Goal: Task Accomplishment & Management: Manage account settings

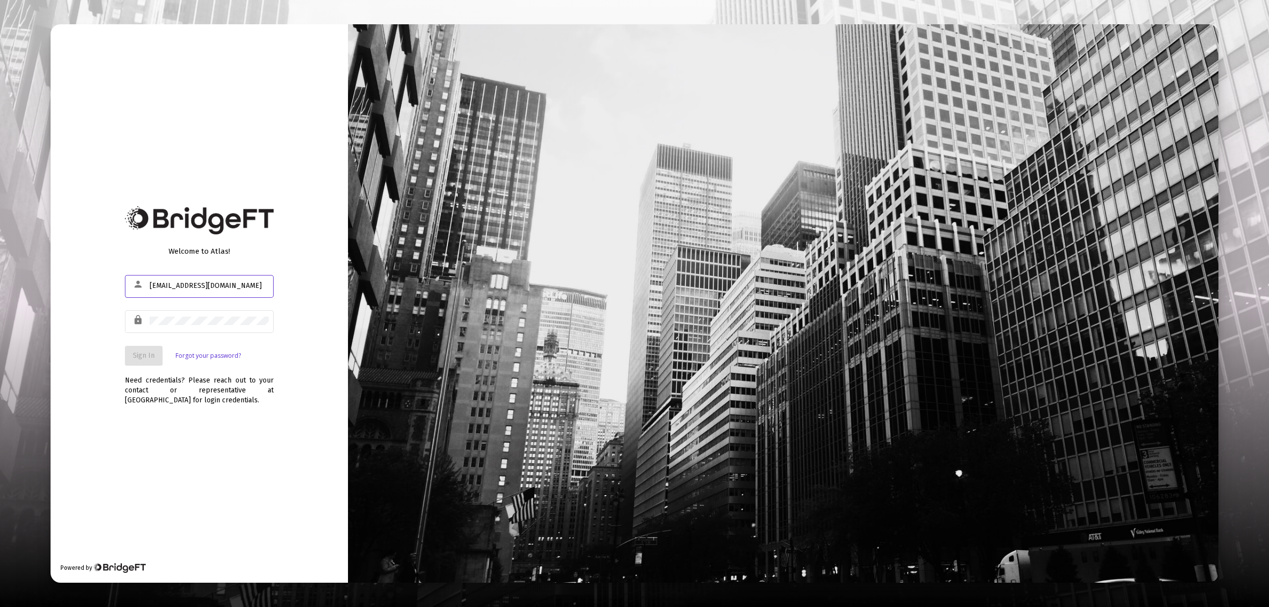
type input "[EMAIL_ADDRESS][DOMAIN_NAME]"
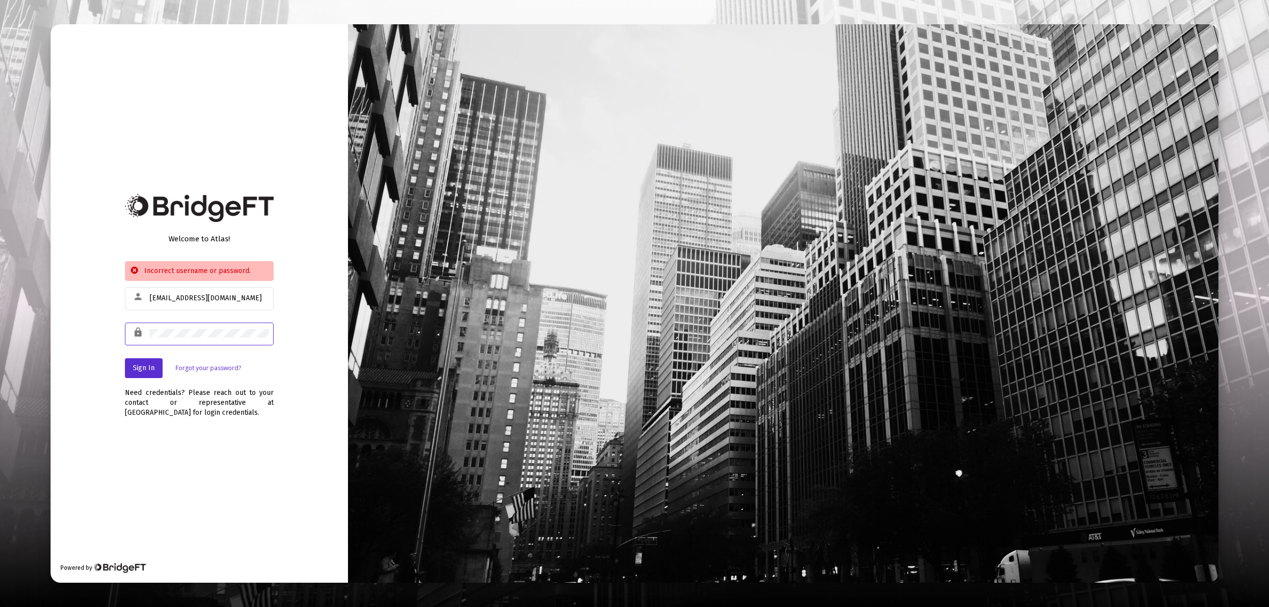
click at [0, 236] on html "Welcome to Atlas! Incorrect username or password. person [EMAIL_ADDRESS][DOMAIN…" at bounding box center [634, 303] width 1269 height 607
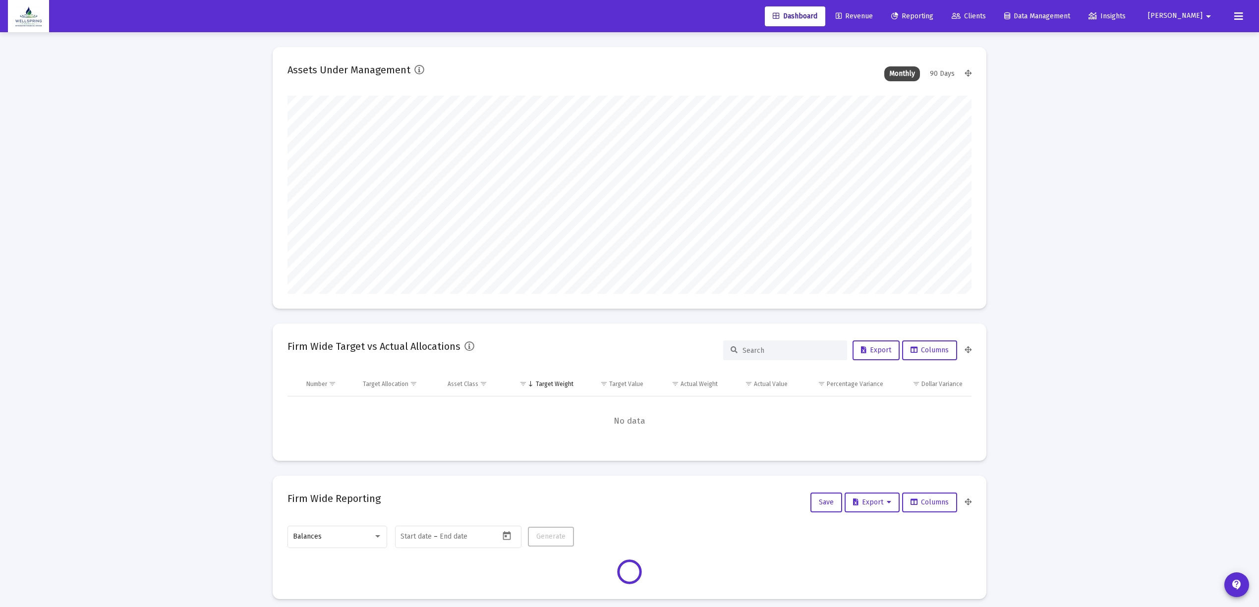
scroll to position [198, 369]
type input "[DATE]"
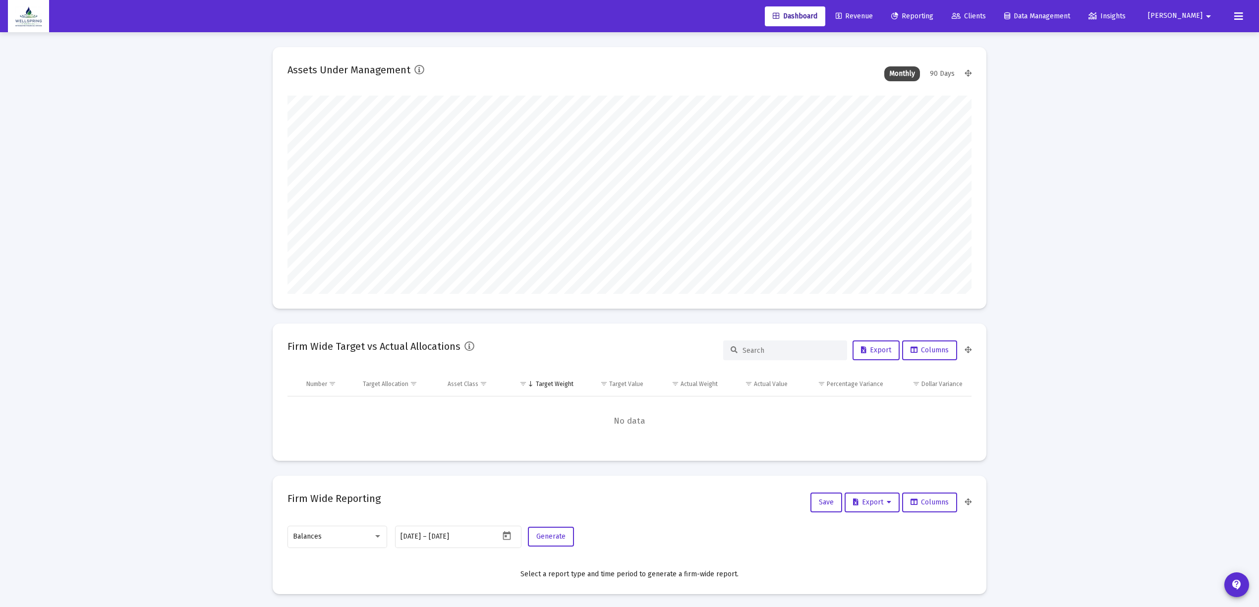
click at [994, 21] on link "Clients" at bounding box center [969, 16] width 50 height 20
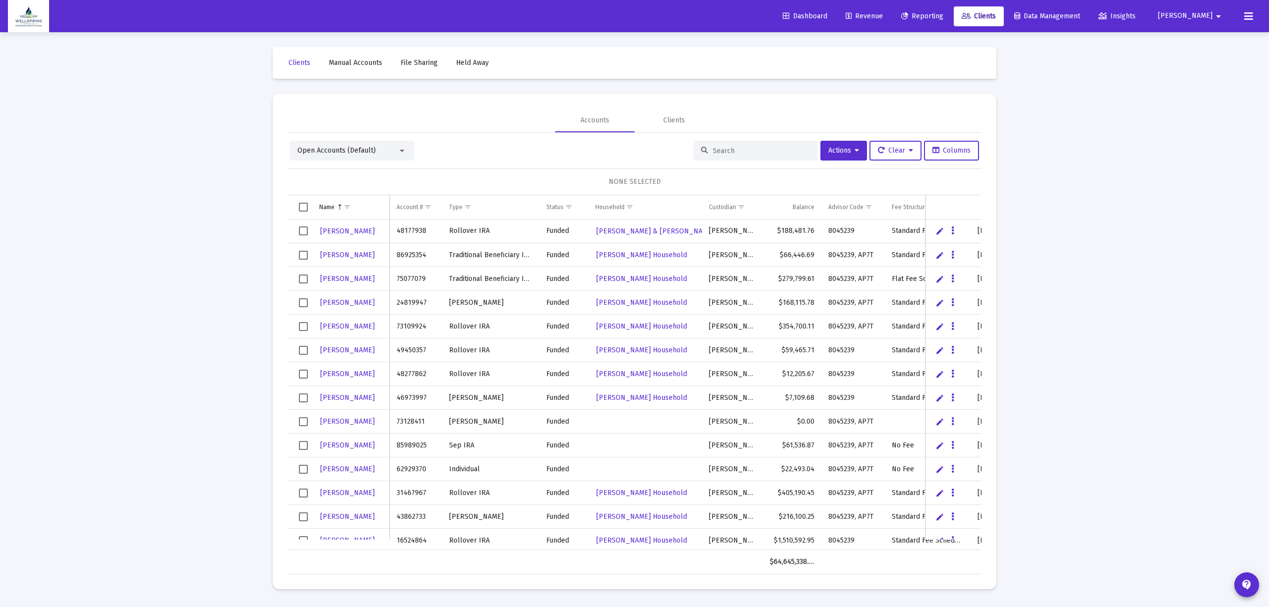
click at [348, 65] on span "Manual Accounts" at bounding box center [356, 62] width 54 height 8
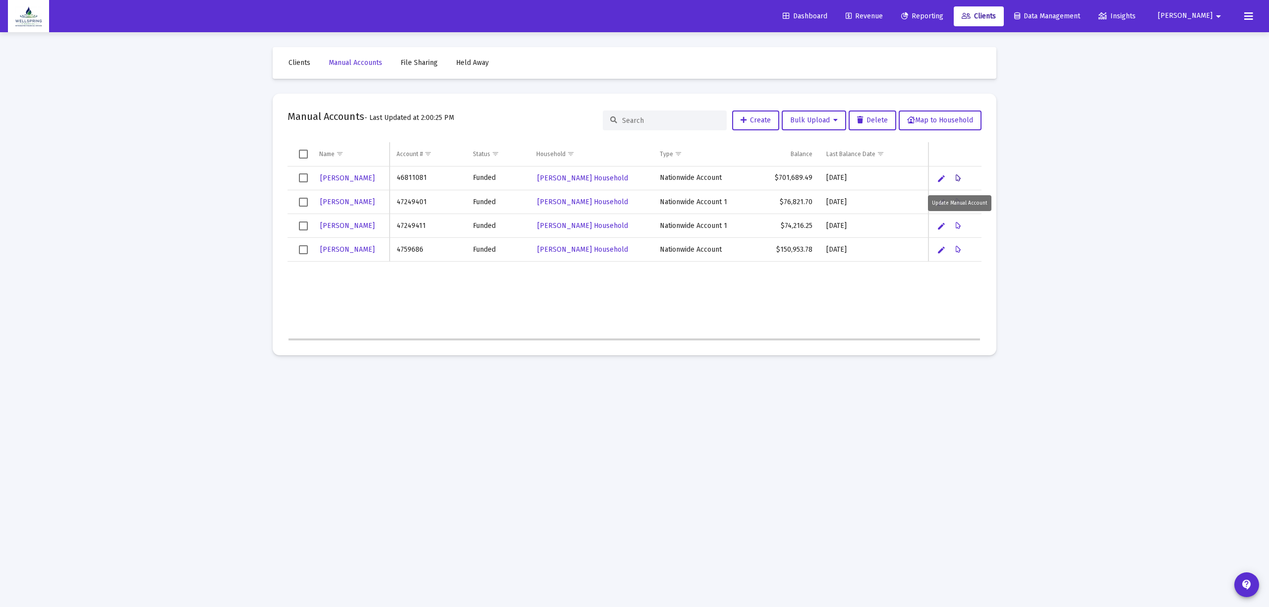
click at [961, 172] on button "Data grid" at bounding box center [959, 178] width 20 height 20
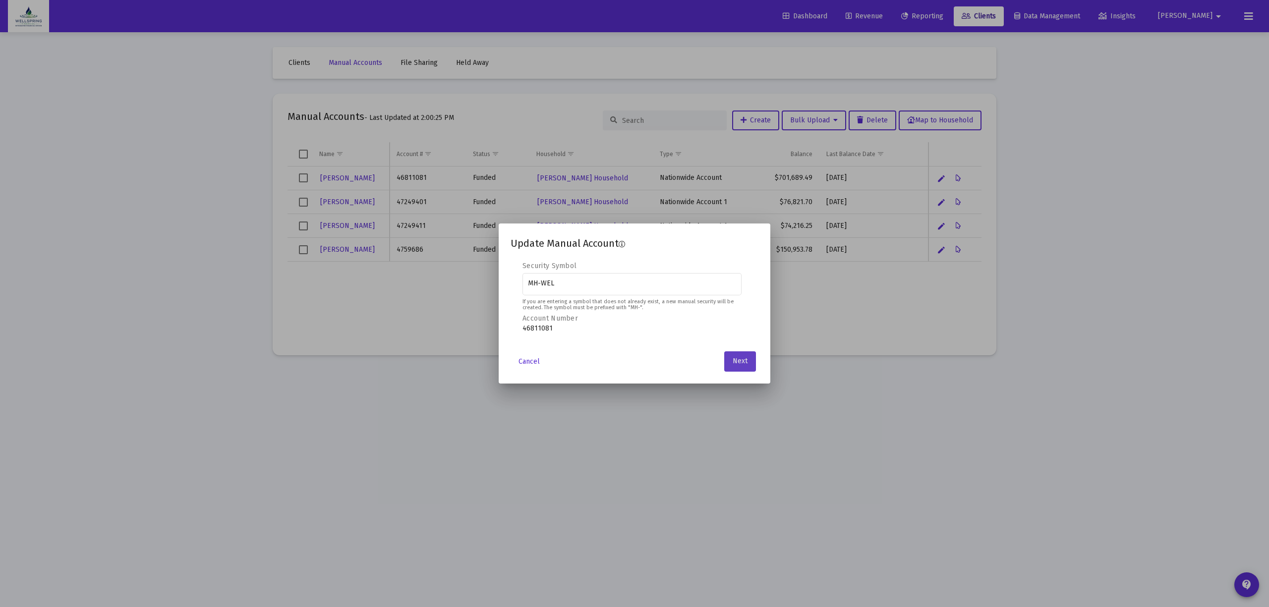
click at [741, 354] on button "Next" at bounding box center [740, 361] width 32 height 20
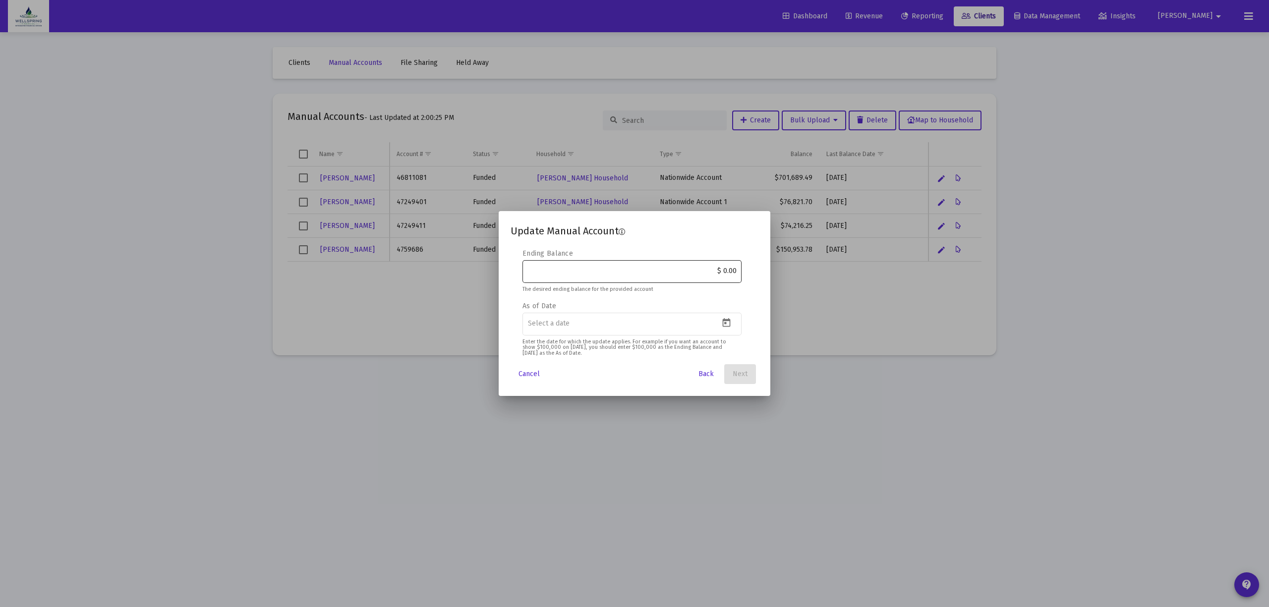
click at [651, 278] on div "$ 0.00" at bounding box center [632, 271] width 209 height 24
type input "$ 727,781.67"
click at [726, 326] on icon "Open calendar" at bounding box center [726, 323] width 10 height 10
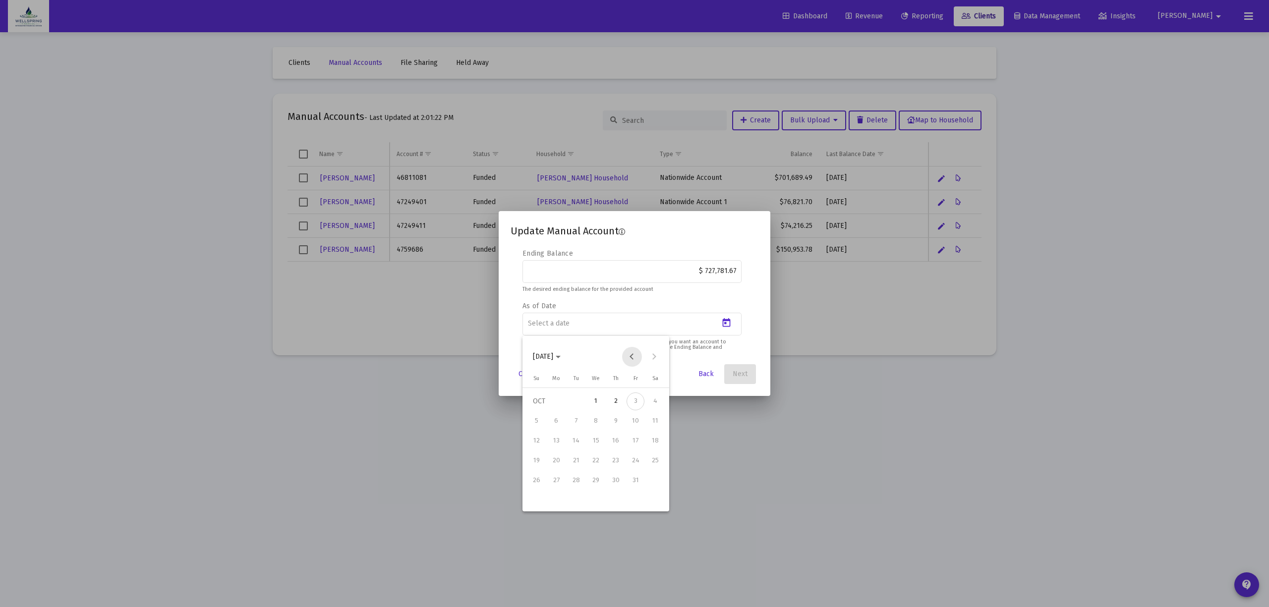
click at [633, 356] on button "Previous month" at bounding box center [632, 357] width 20 height 20
click at [581, 488] on button "23" at bounding box center [576, 481] width 20 height 20
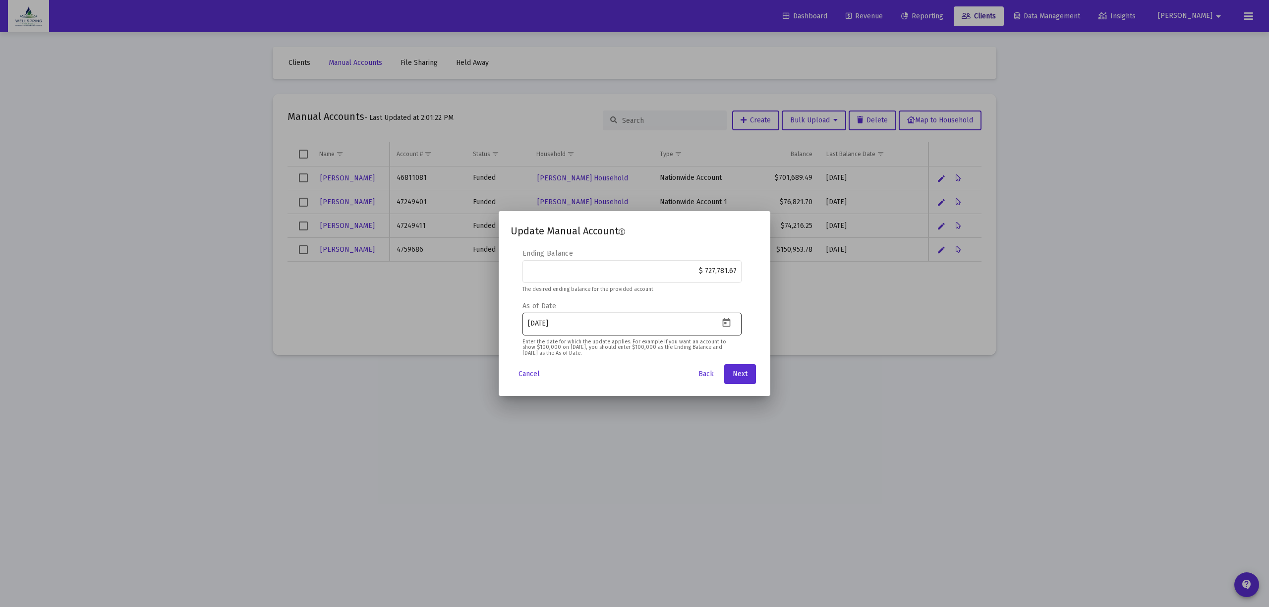
click at [723, 330] on div "[DATE]" at bounding box center [631, 323] width 219 height 24
click at [723, 321] on icon "Open calendar" at bounding box center [727, 322] width 8 height 9
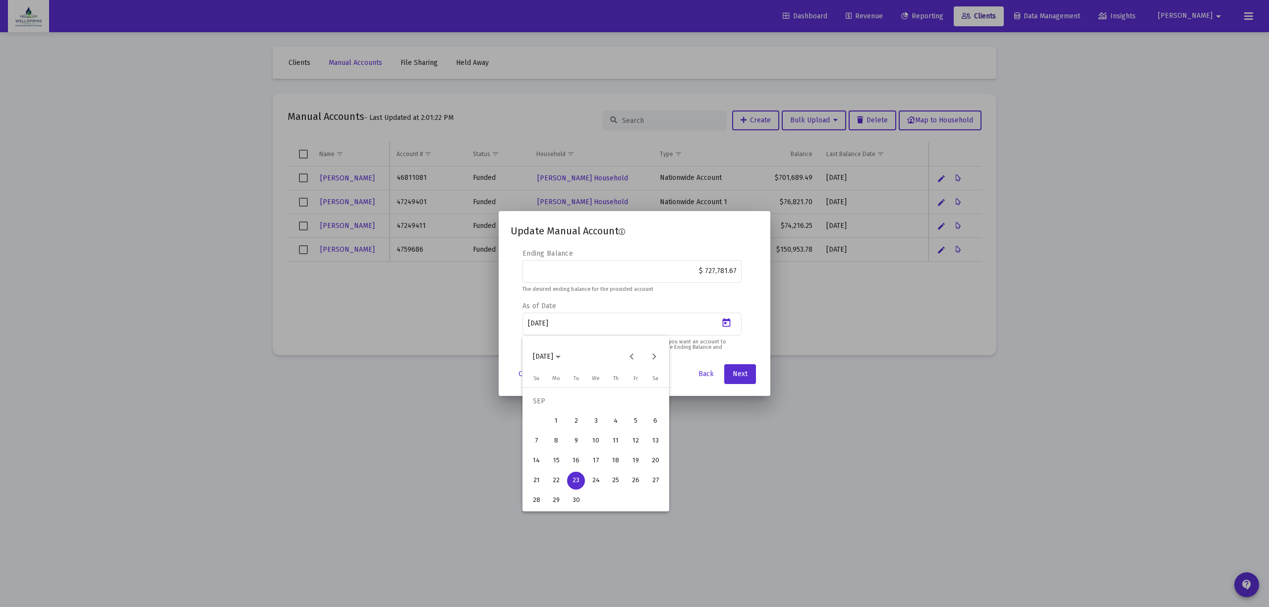
click at [581, 494] on div "30" at bounding box center [576, 501] width 18 height 18
type input "[DATE]"
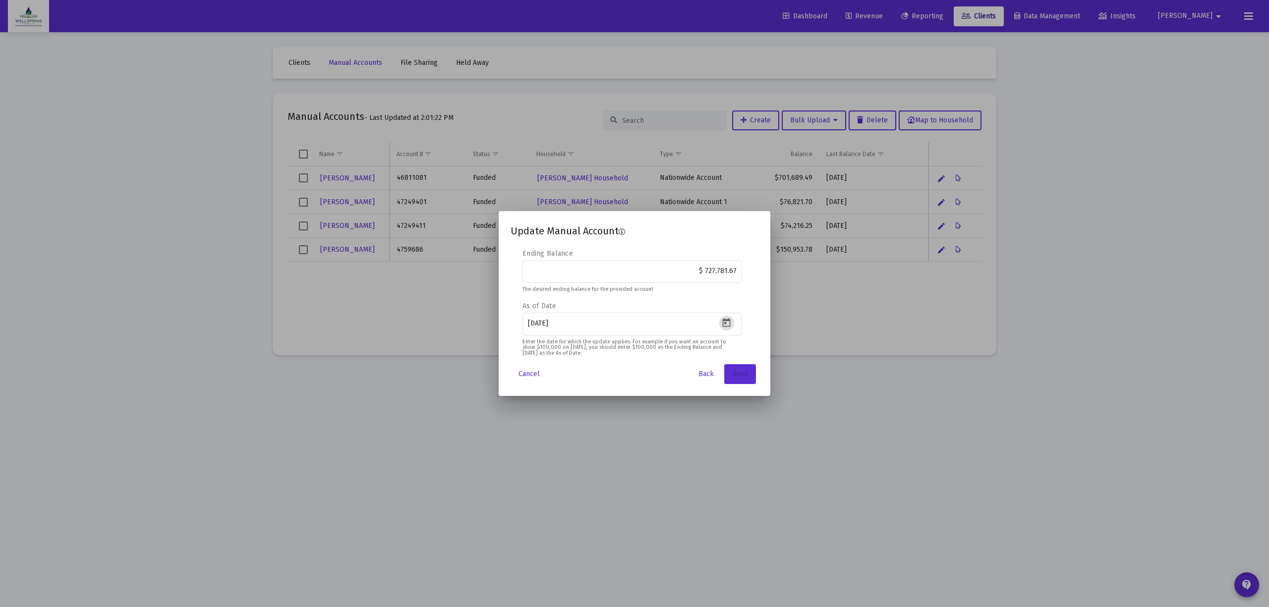
click at [730, 375] on button "Next" at bounding box center [740, 374] width 32 height 20
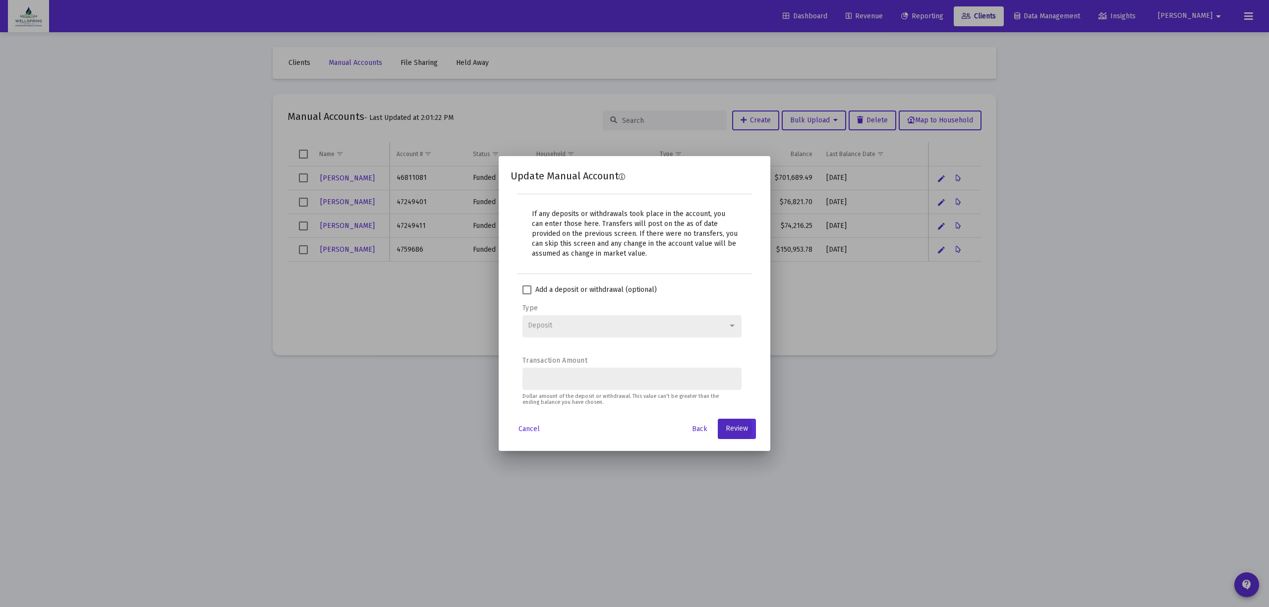
click at [742, 432] on span "Review" at bounding box center [737, 429] width 22 height 8
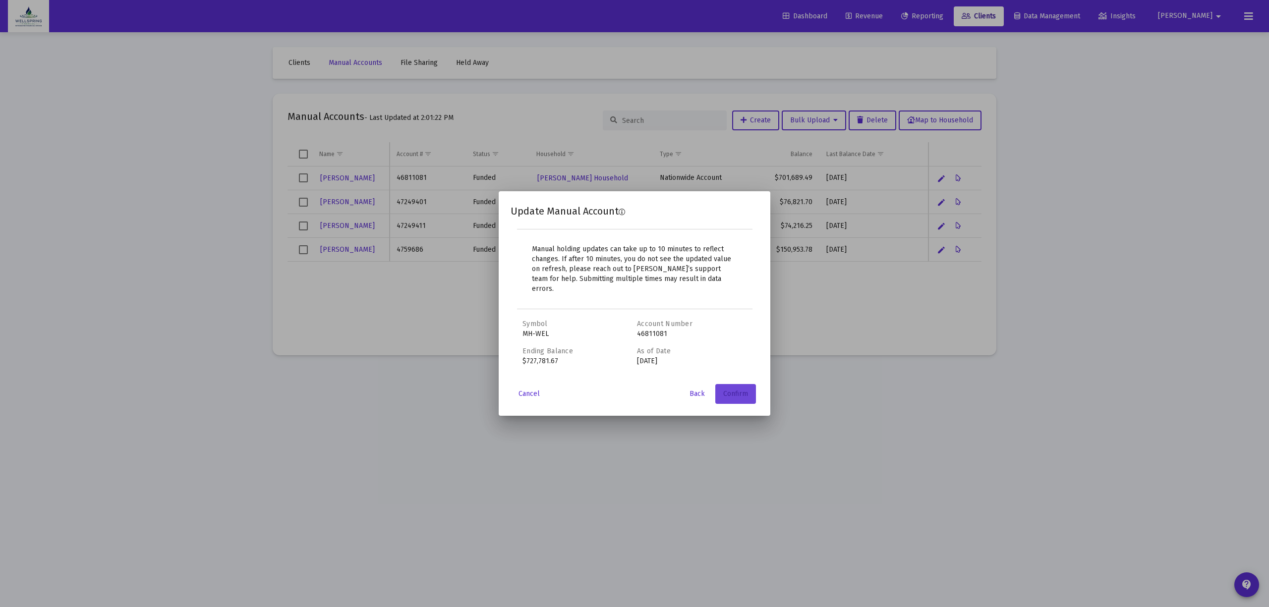
click at [740, 390] on span "Confirm" at bounding box center [735, 394] width 25 height 8
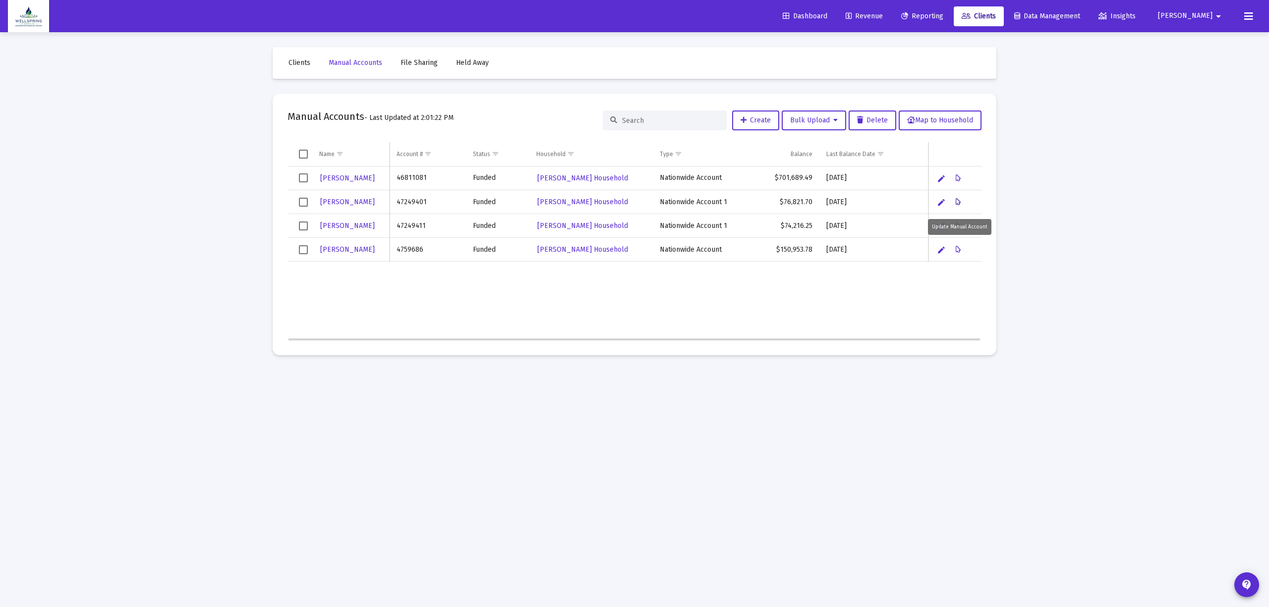
click at [956, 197] on icon "Data grid" at bounding box center [958, 202] width 5 height 12
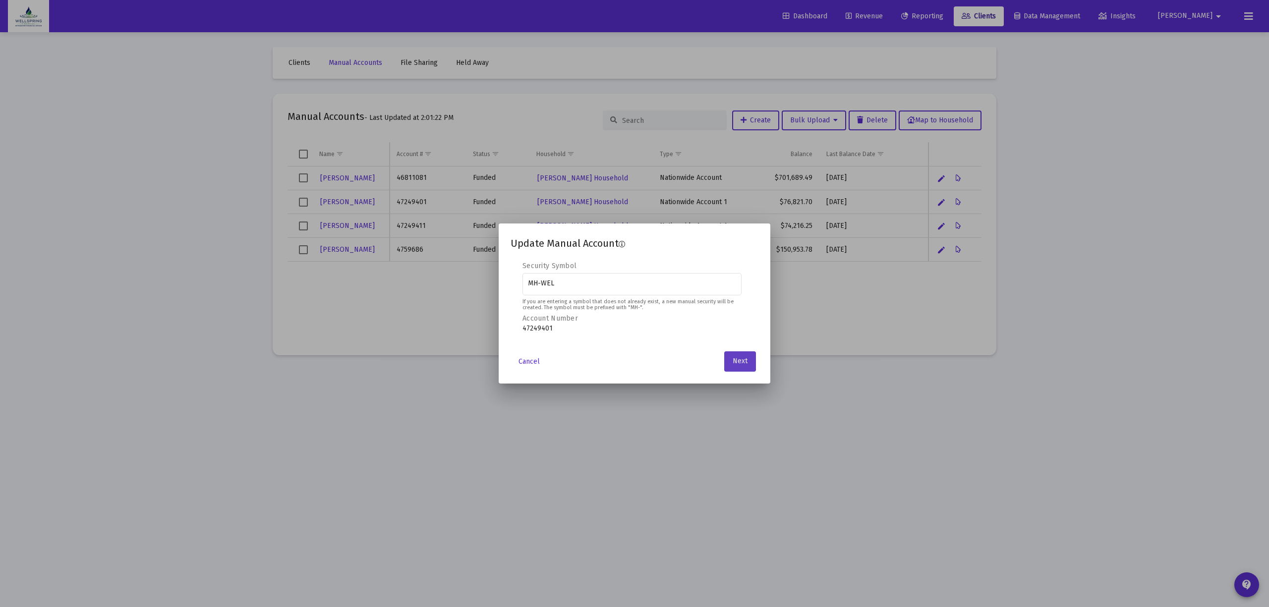
click at [733, 364] on span "Next" at bounding box center [740, 361] width 15 height 8
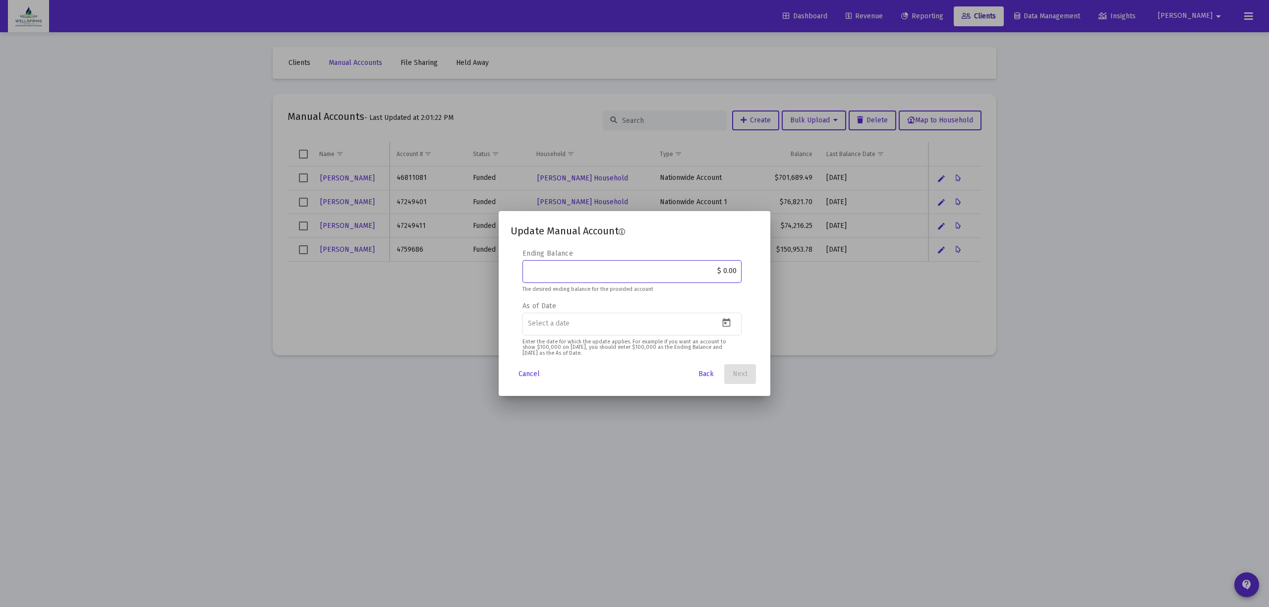
click at [735, 268] on input "$ 0.00" at bounding box center [632, 271] width 209 height 8
type input "$ 81,079.17"
click at [633, 328] on input at bounding box center [624, 324] width 192 height 8
type input "[DATE]"
drag, startPoint x: 670, startPoint y: 290, endPoint x: 663, endPoint y: 308, distance: 19.1
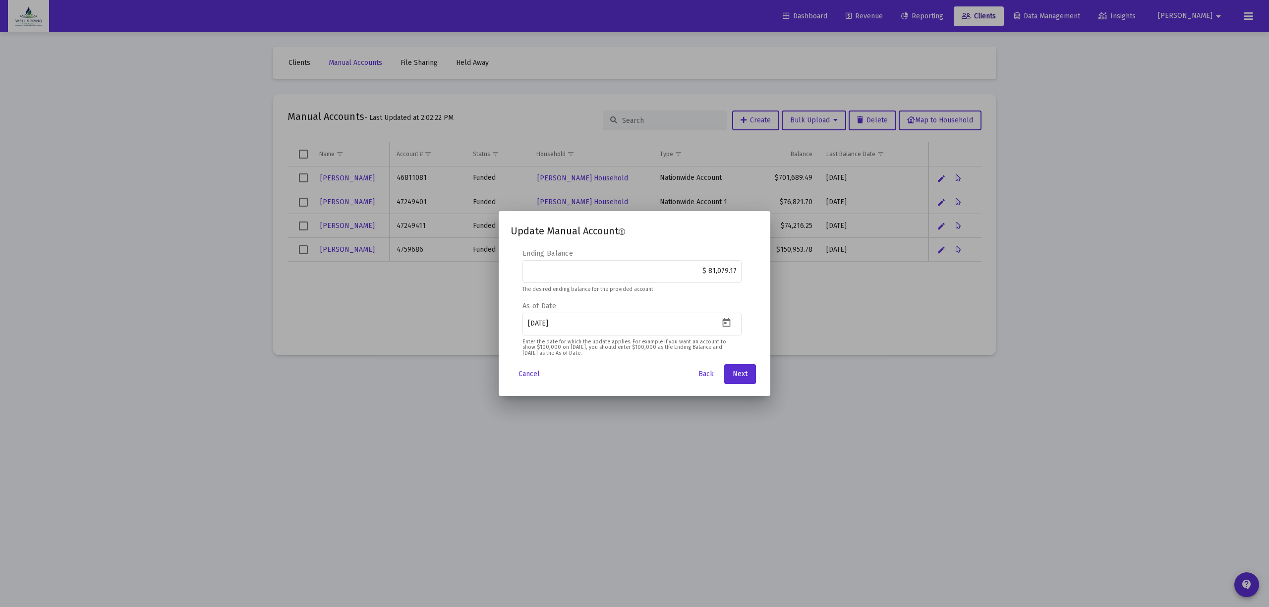
click at [663, 308] on div "As of Date [DATE] Enter the date for which the update applies. For example if y…" at bounding box center [631, 323] width 219 height 45
click at [728, 374] on button "Next" at bounding box center [740, 374] width 32 height 20
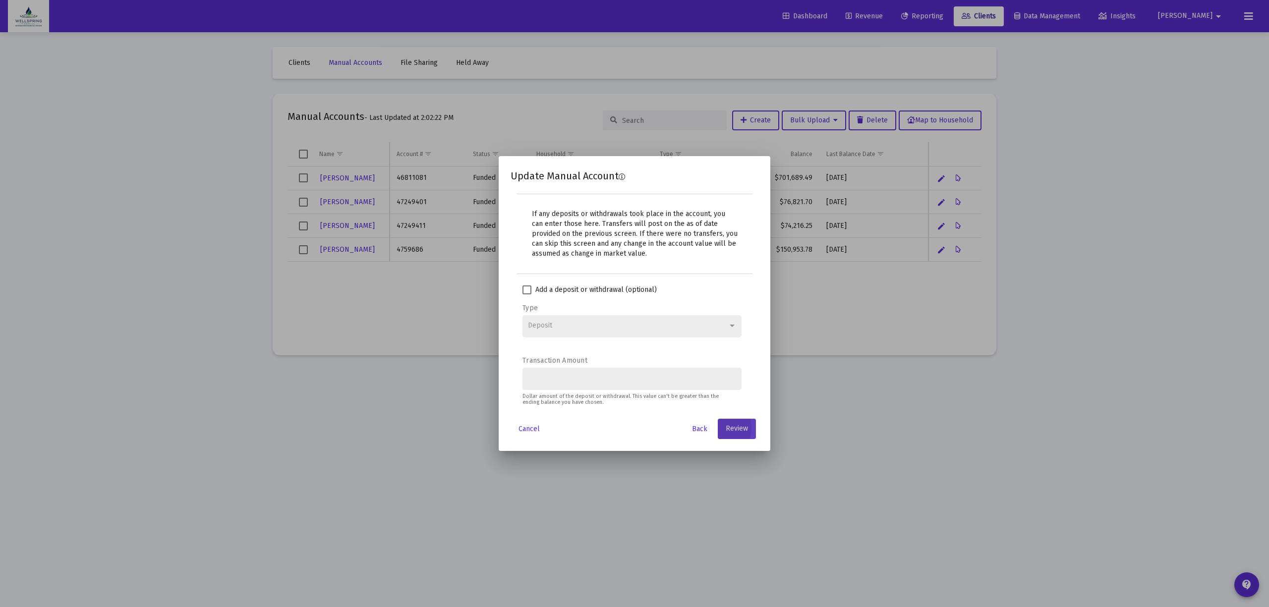
click at [746, 429] on span "Review" at bounding box center [737, 429] width 22 height 8
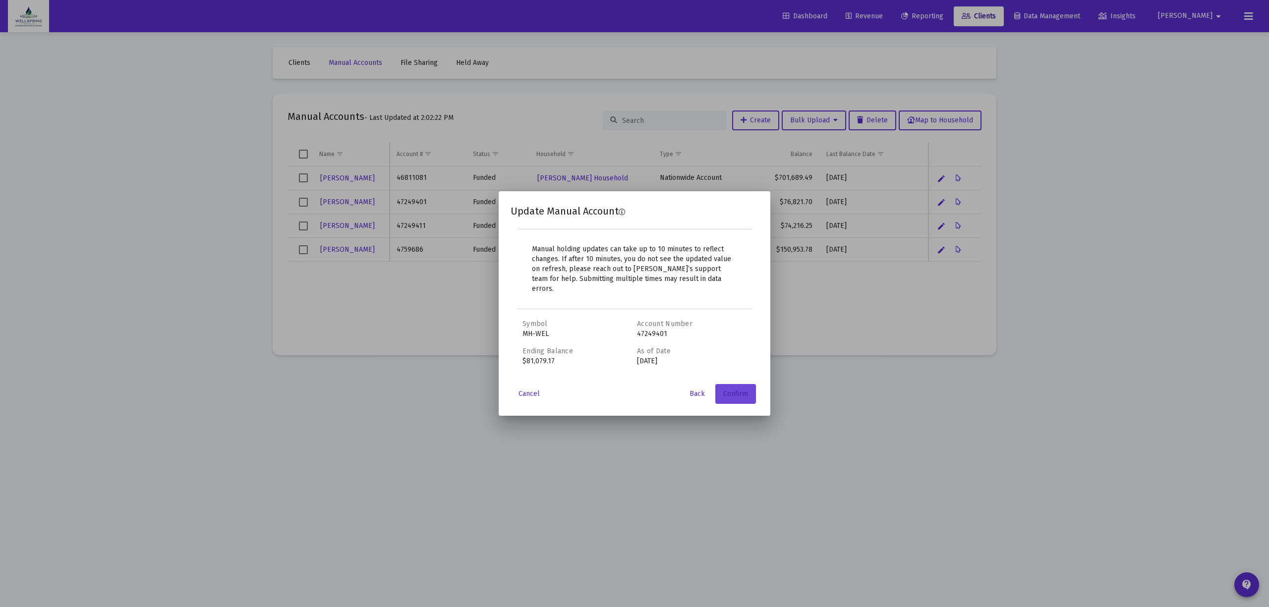
click at [741, 390] on span "Confirm" at bounding box center [735, 394] width 25 height 8
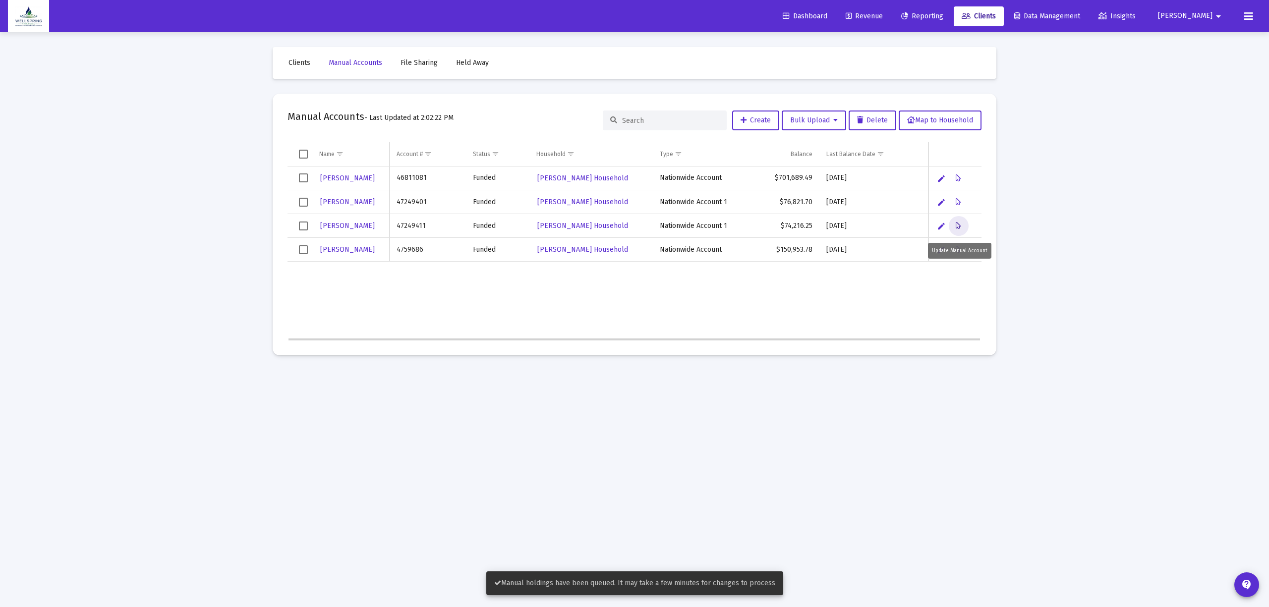
click at [958, 222] on icon "Data grid" at bounding box center [958, 226] width 5 height 12
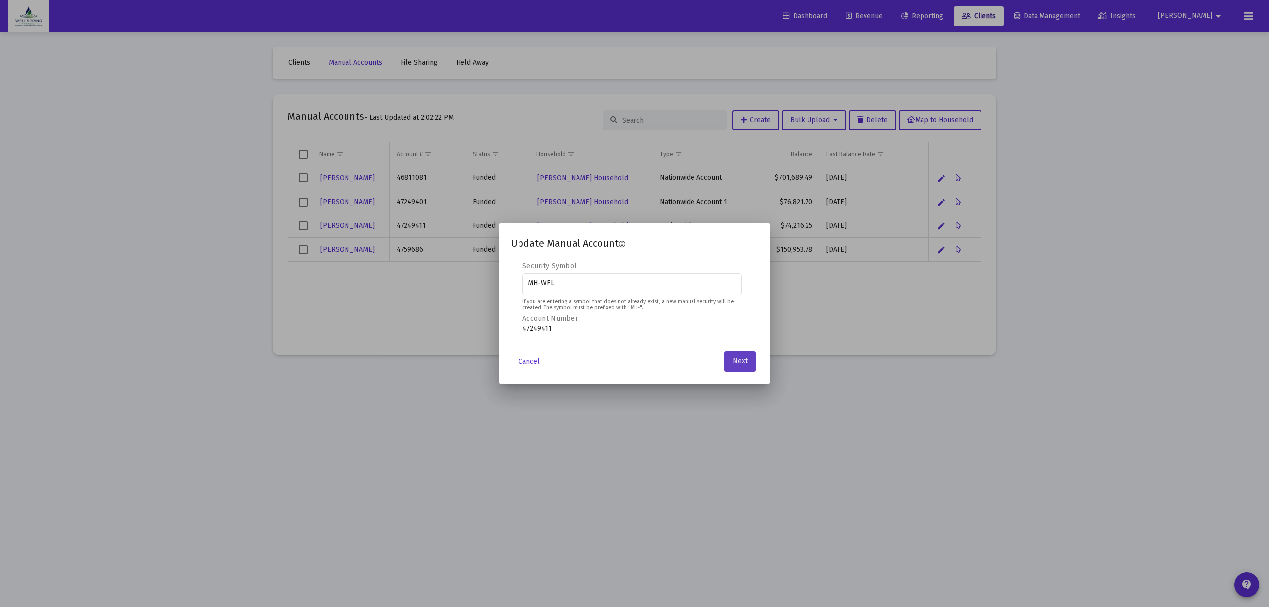
drag, startPoint x: 754, startPoint y: 359, endPoint x: 754, endPoint y: 365, distance: 6.4
click at [754, 361] on button "Next" at bounding box center [740, 361] width 32 height 20
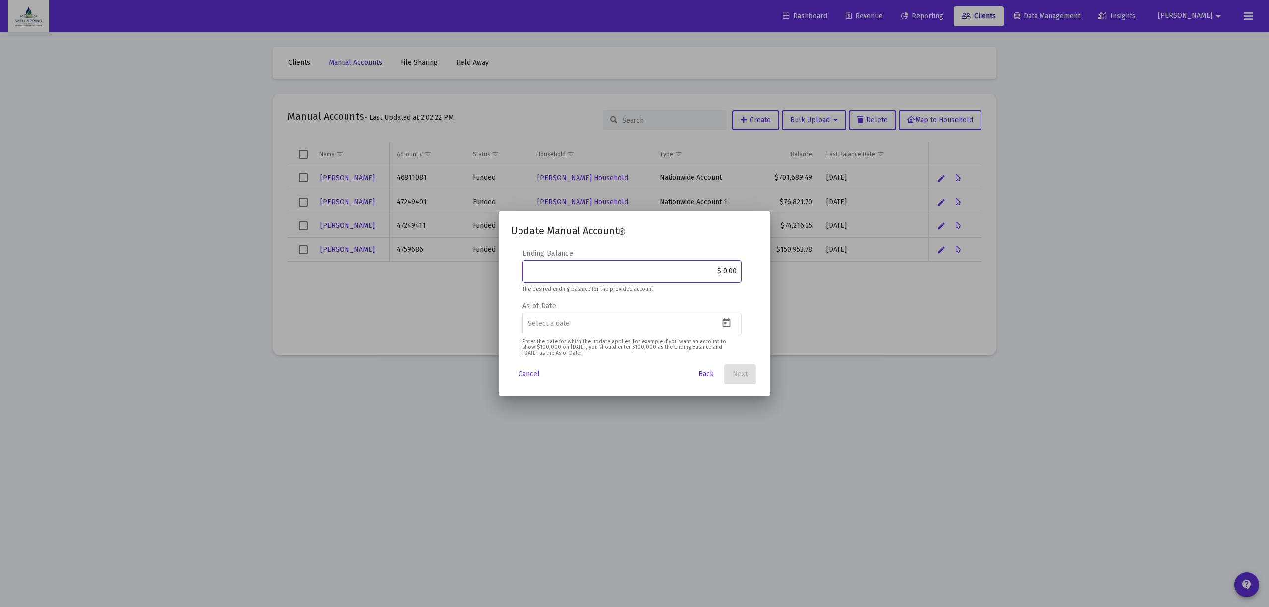
click at [736, 274] on input "$ 0.00" at bounding box center [632, 271] width 209 height 8
type input "$ 78,329.29"
type input "[DATE]"
click at [734, 365] on button "Next" at bounding box center [740, 374] width 32 height 20
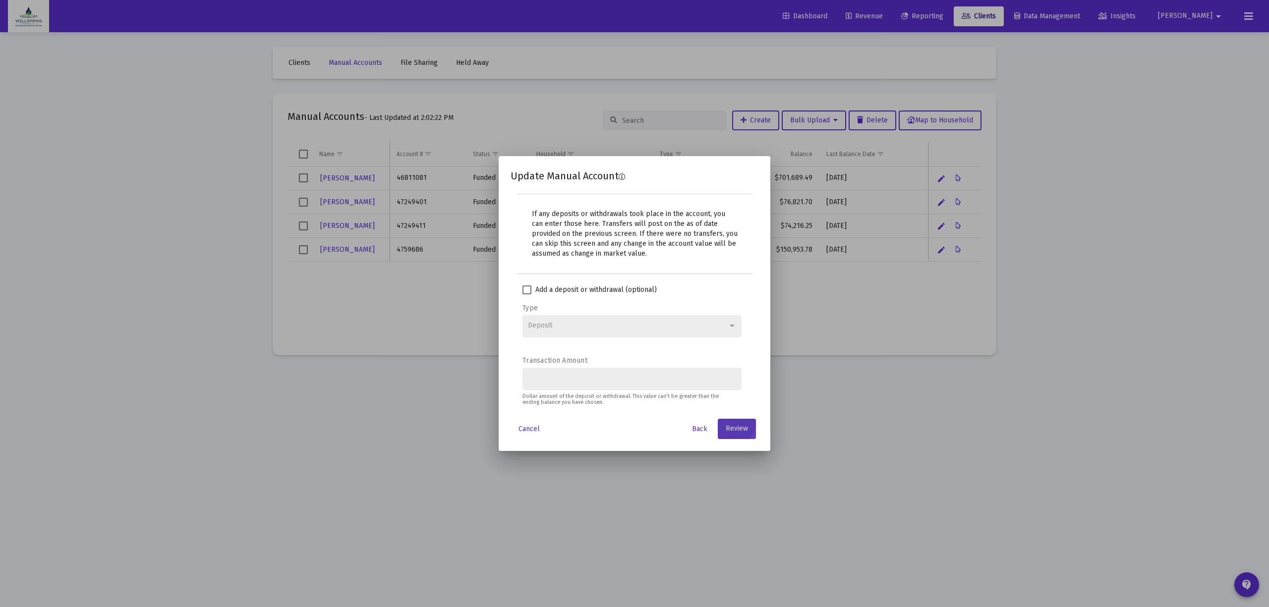
click at [742, 430] on span "Review" at bounding box center [737, 429] width 22 height 8
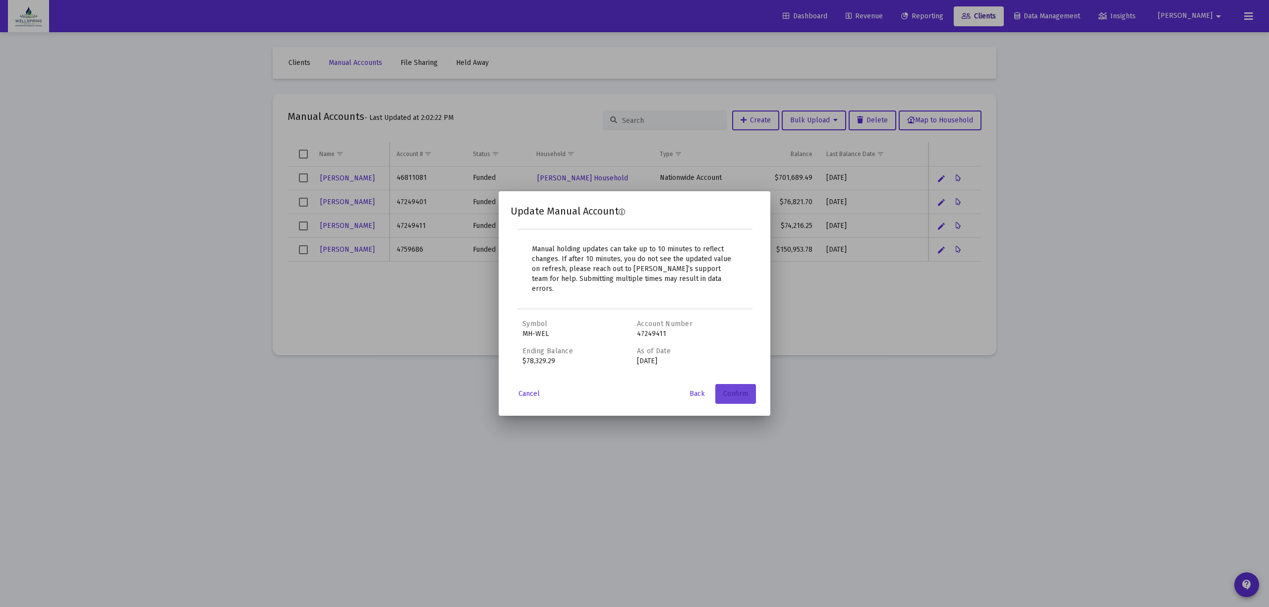
click at [732, 394] on button "Confirm" at bounding box center [735, 394] width 41 height 20
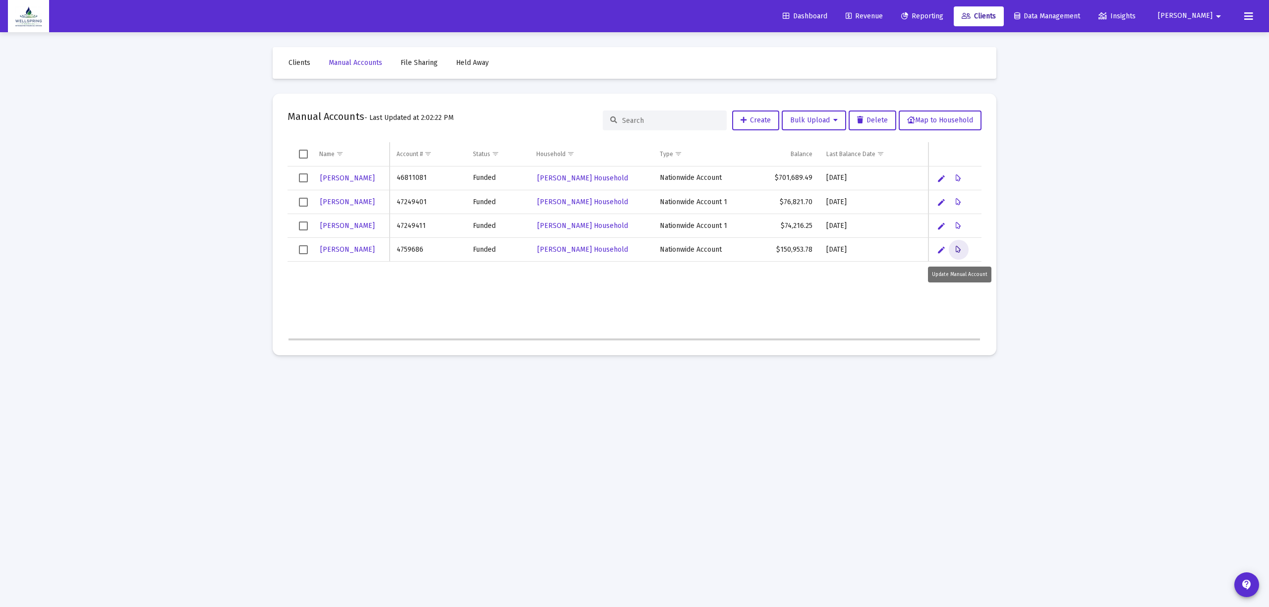
click at [960, 252] on icon "Data grid" at bounding box center [958, 250] width 5 height 12
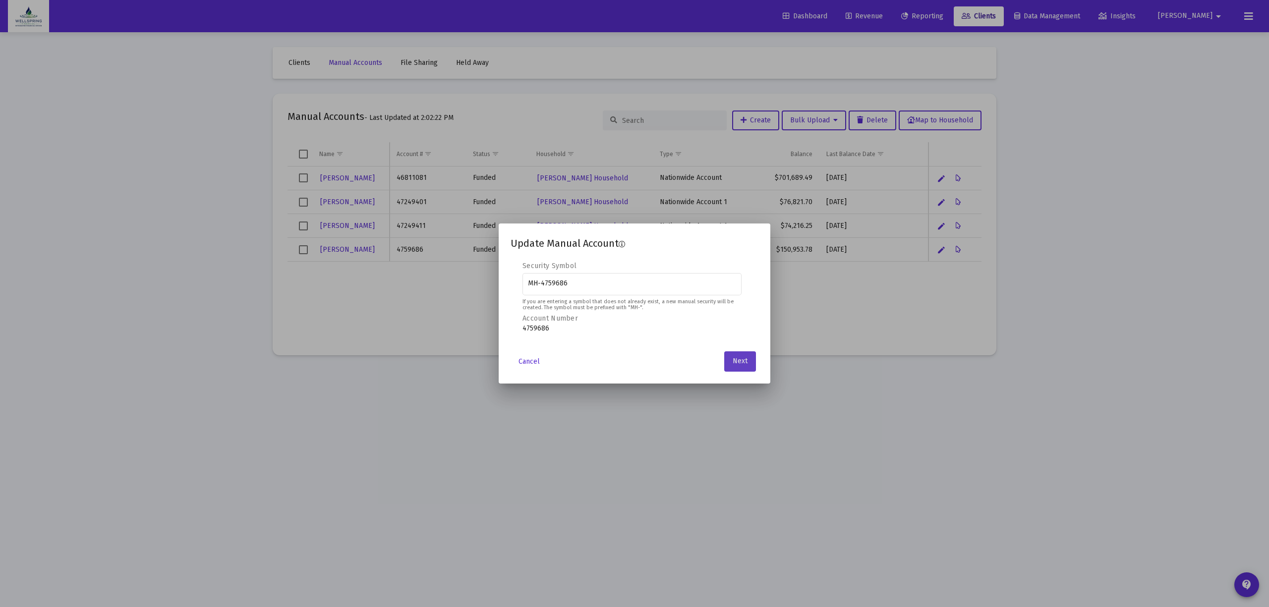
click at [738, 361] on span "Next" at bounding box center [740, 361] width 15 height 8
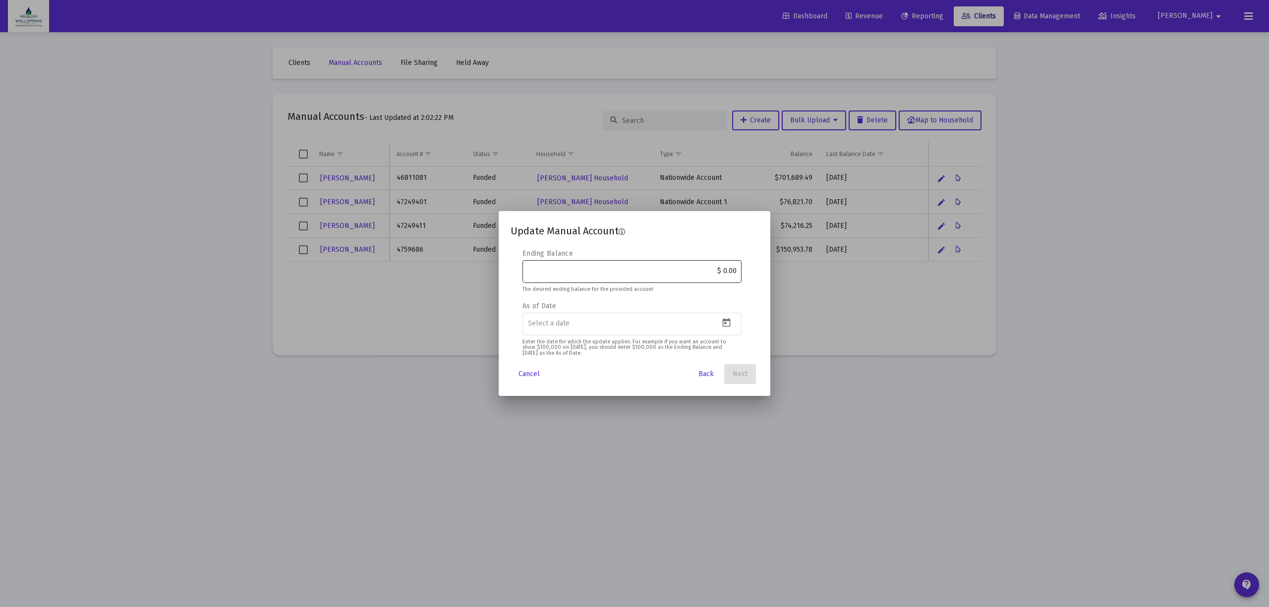
click at [733, 268] on input "$ 0.00" at bounding box center [632, 271] width 209 height 8
type input "$ 158,922.64"
type input "[DATE]"
drag, startPoint x: 790, startPoint y: 366, endPoint x: 665, endPoint y: 374, distance: 125.2
click at [665, 374] on div "Cancel Back Next" at bounding box center [635, 374] width 248 height 20
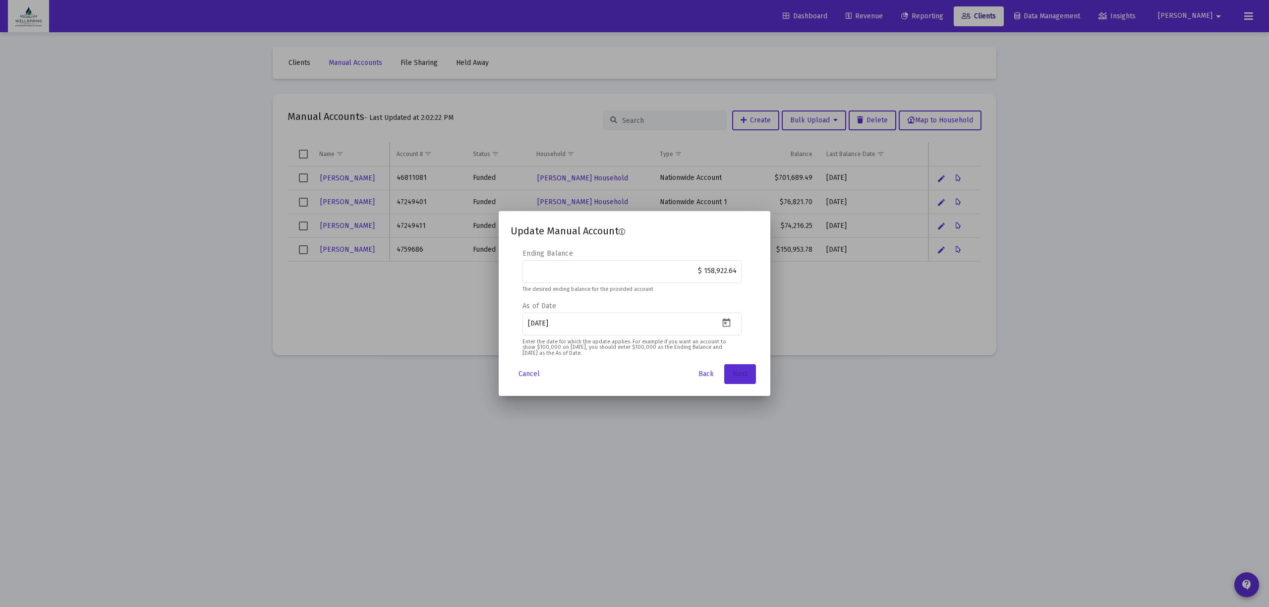
click at [734, 374] on span "Next" at bounding box center [740, 374] width 15 height 8
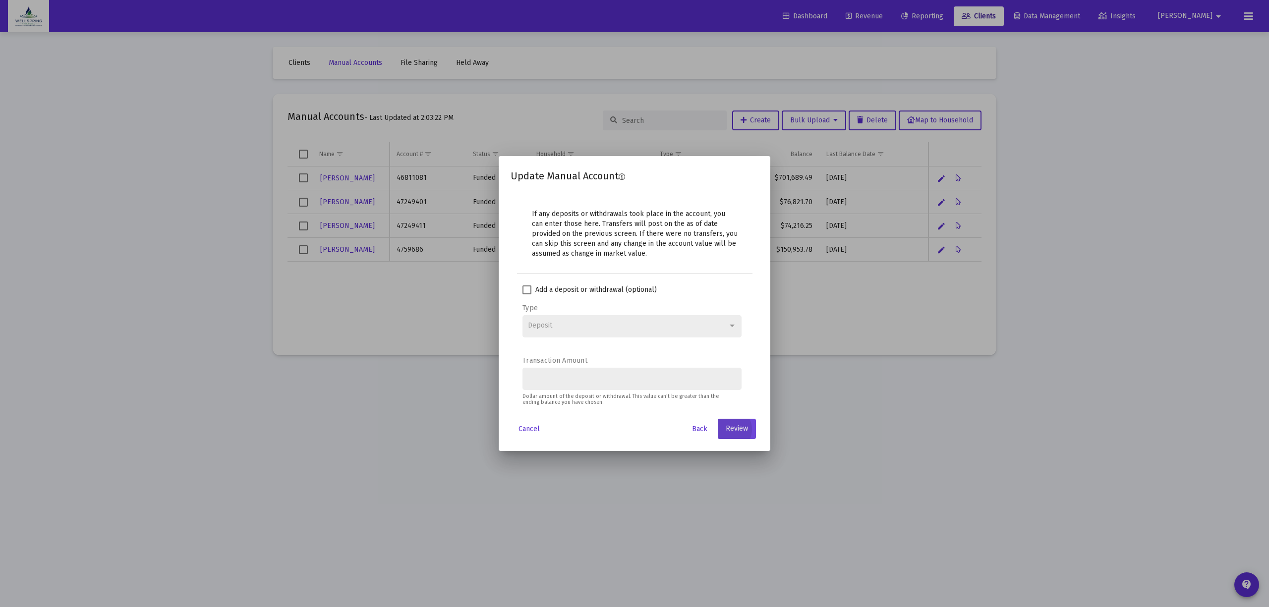
click at [731, 422] on button "Review" at bounding box center [737, 429] width 38 height 20
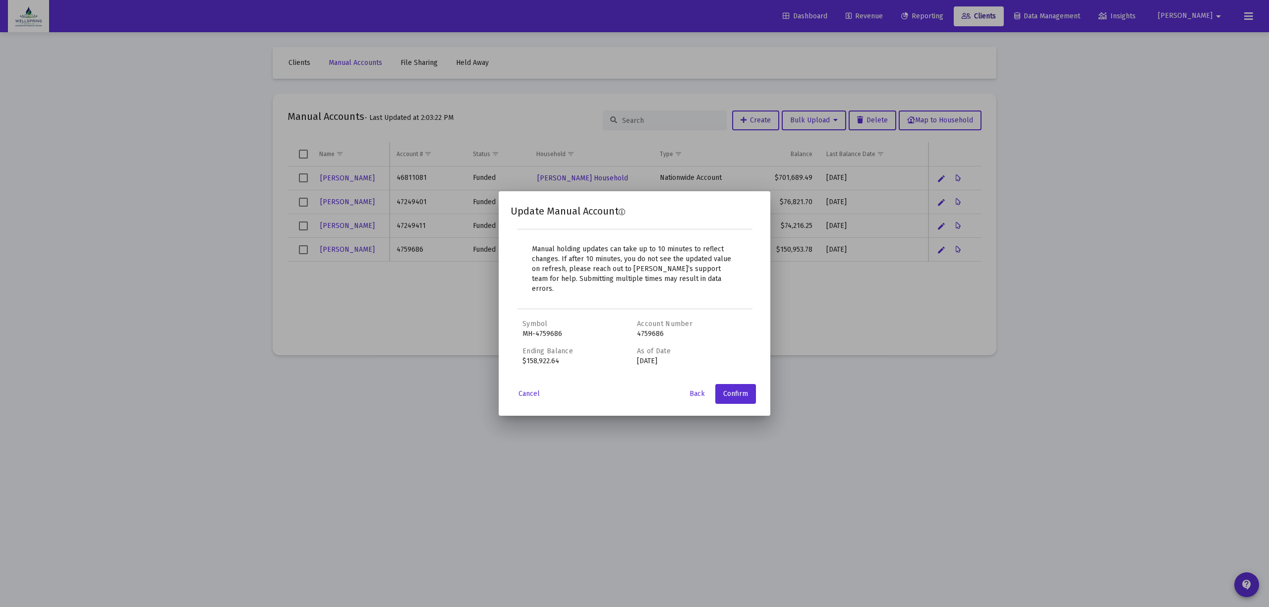
drag, startPoint x: 730, startPoint y: 422, endPoint x: 630, endPoint y: 387, distance: 105.2
click at [630, 387] on div "Cancel Back Confirm" at bounding box center [635, 394] width 248 height 20
click at [742, 384] on button "Confirm" at bounding box center [735, 394] width 41 height 20
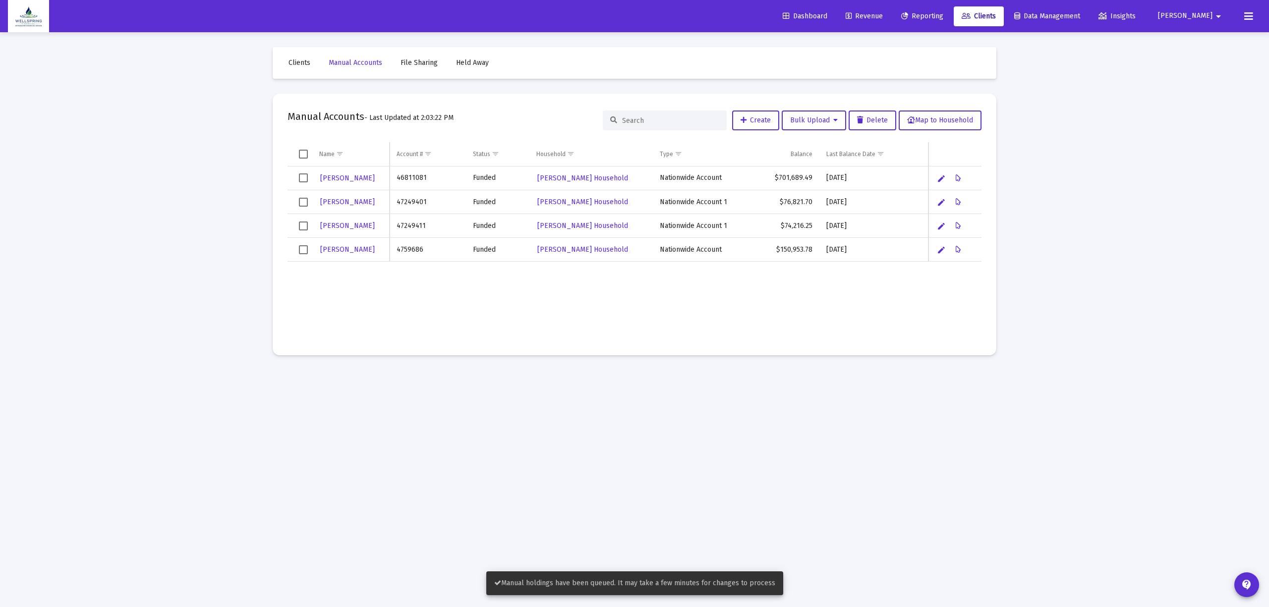
click at [302, 57] on link "Clients" at bounding box center [300, 63] width 38 height 20
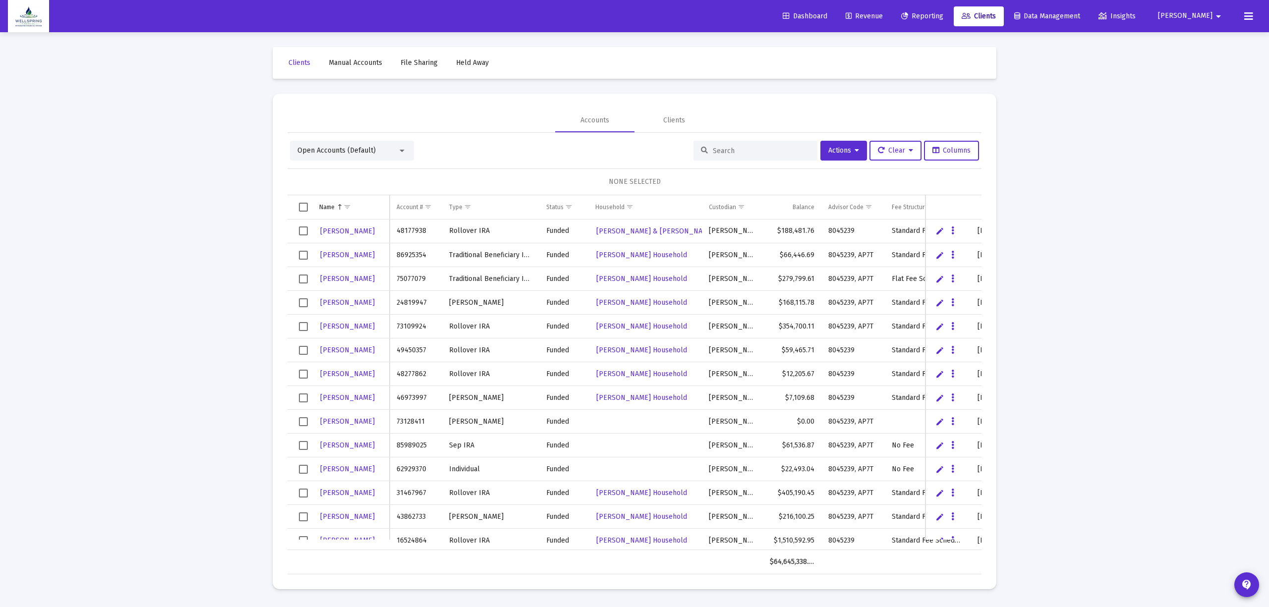
click at [883, 14] on span "Revenue" at bounding box center [864, 16] width 37 height 8
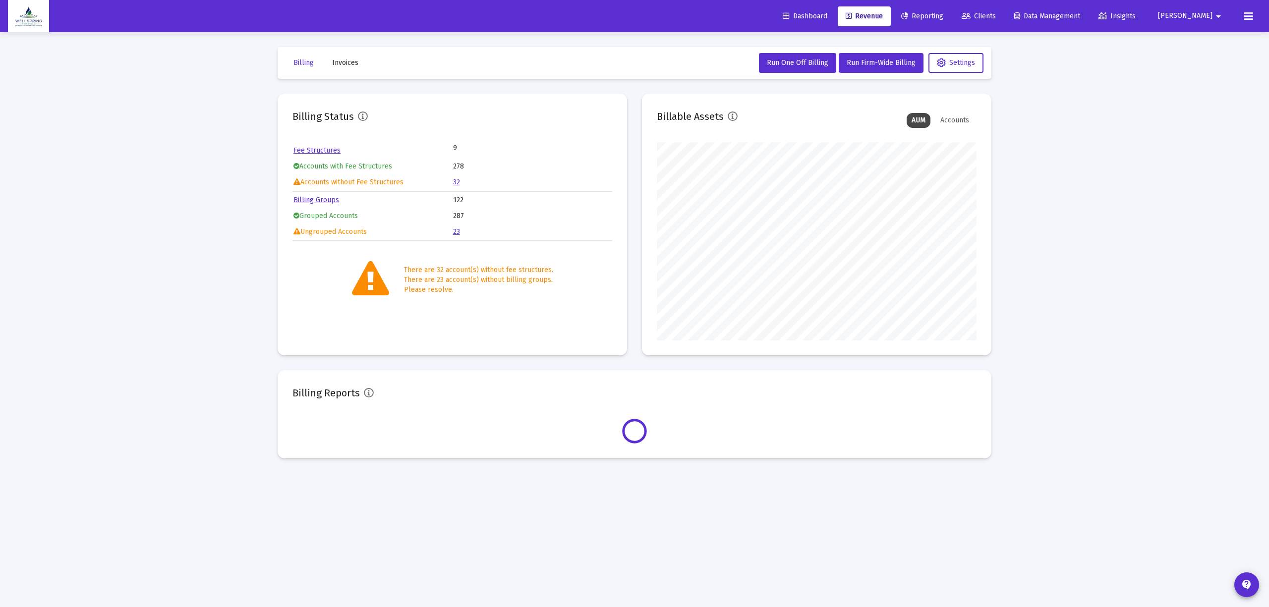
scroll to position [198, 320]
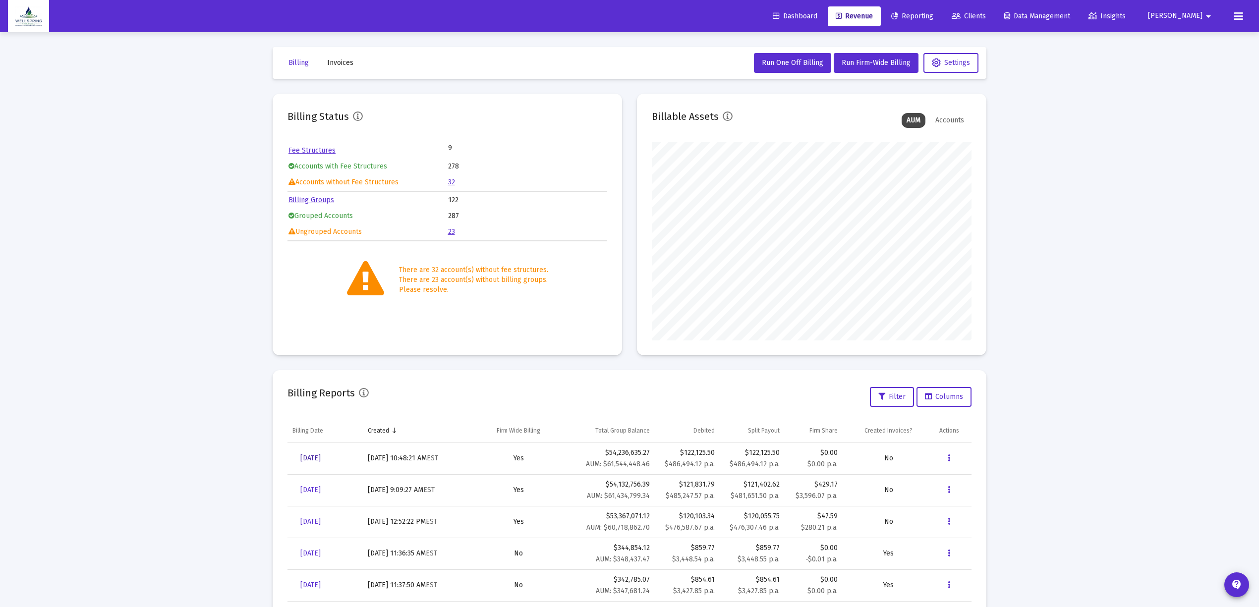
click at [320, 454] on span "[DATE]" at bounding box center [310, 458] width 20 height 8
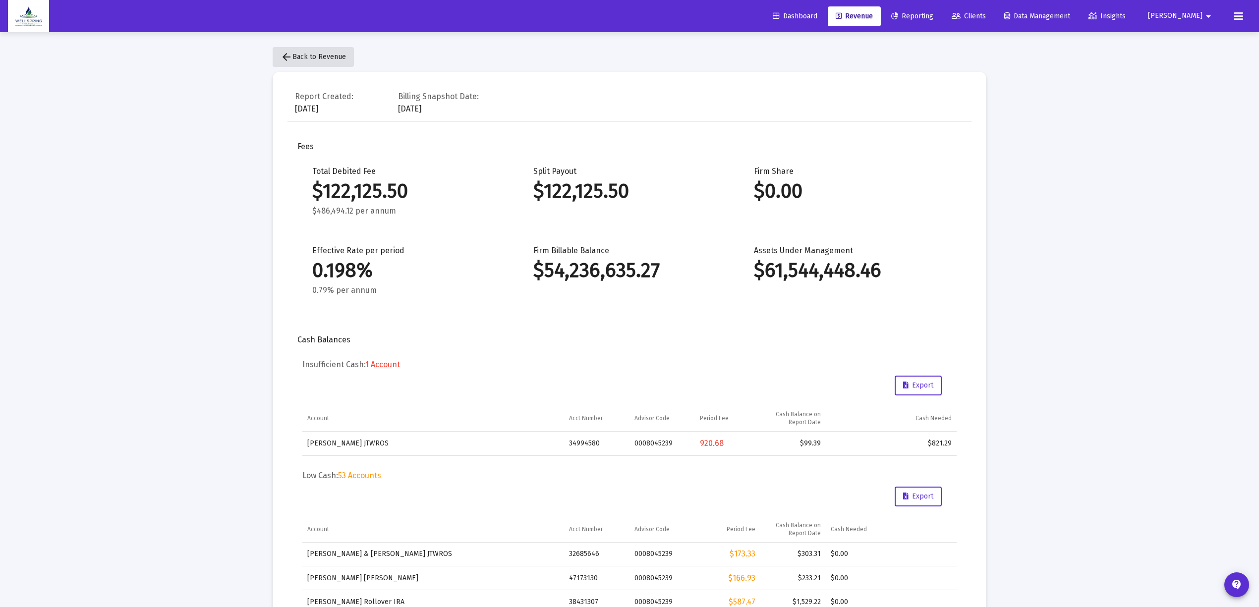
click at [328, 64] on button "arrow_back Back to Revenue" at bounding box center [313, 57] width 81 height 20
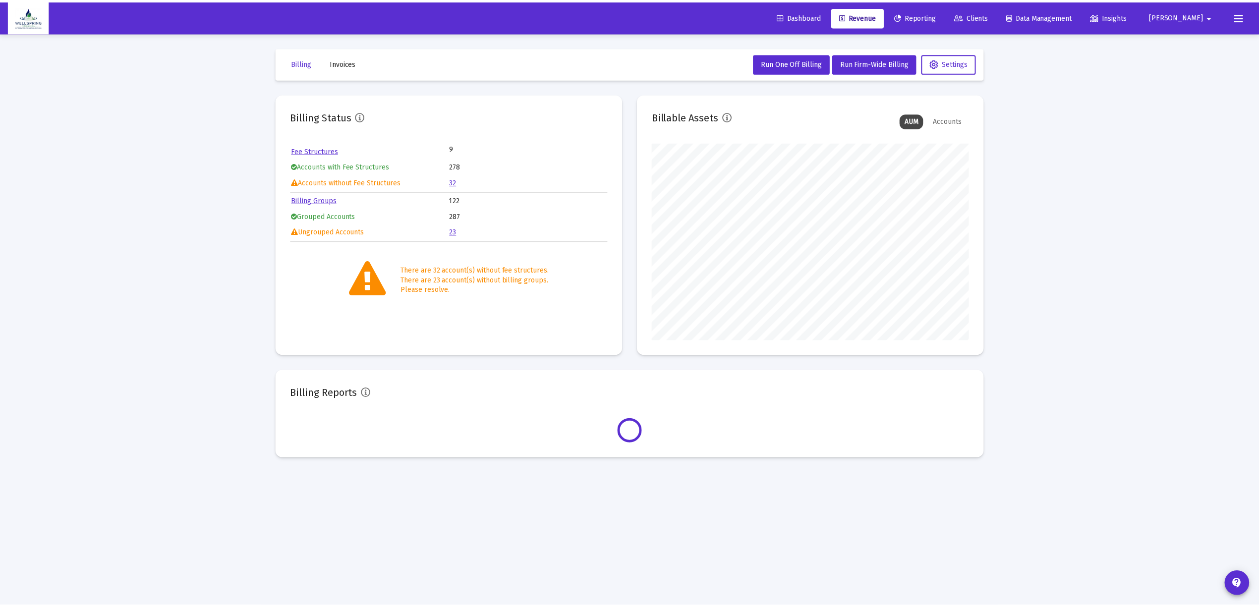
scroll to position [198, 320]
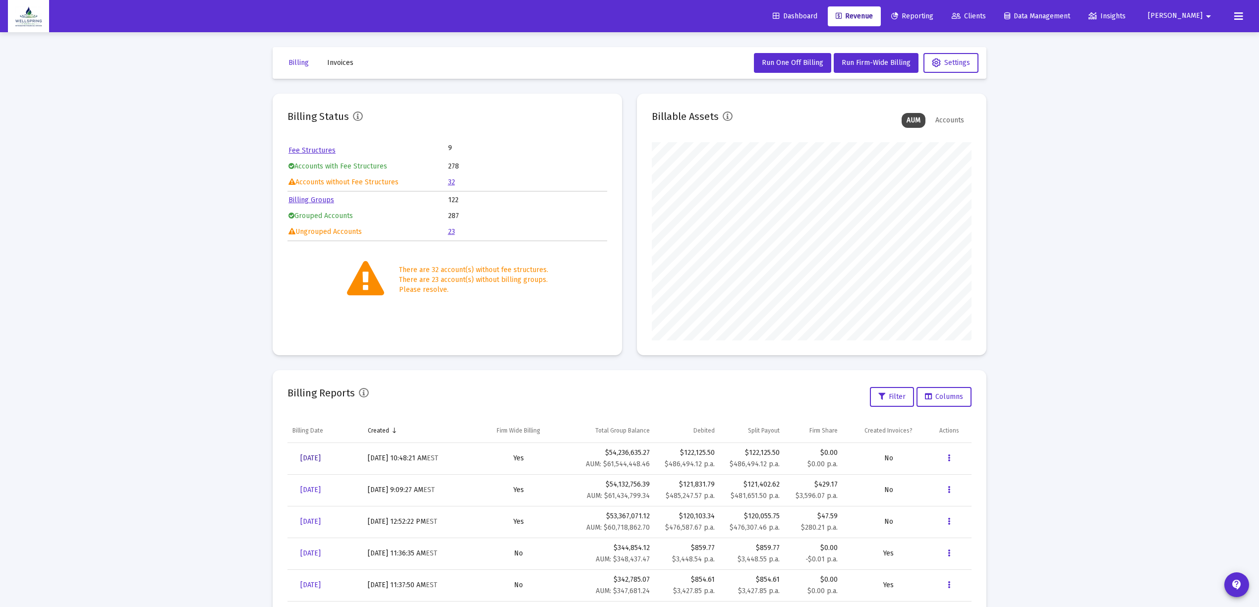
click at [306, 464] on link "[DATE]" at bounding box center [310, 459] width 36 height 20
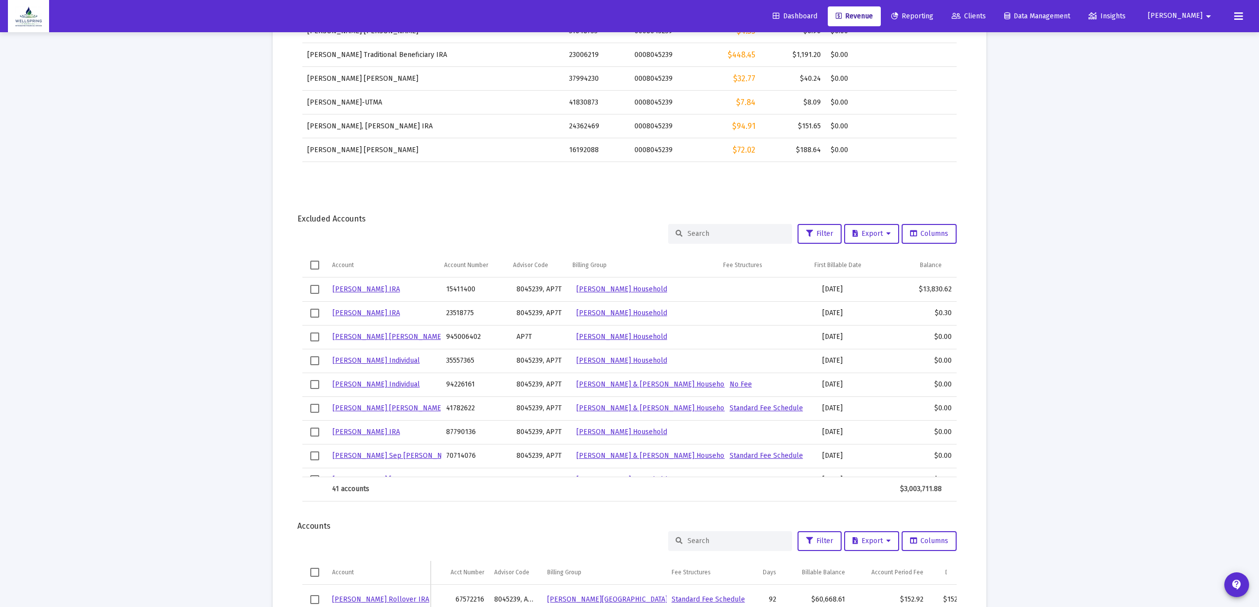
scroll to position [925, 0]
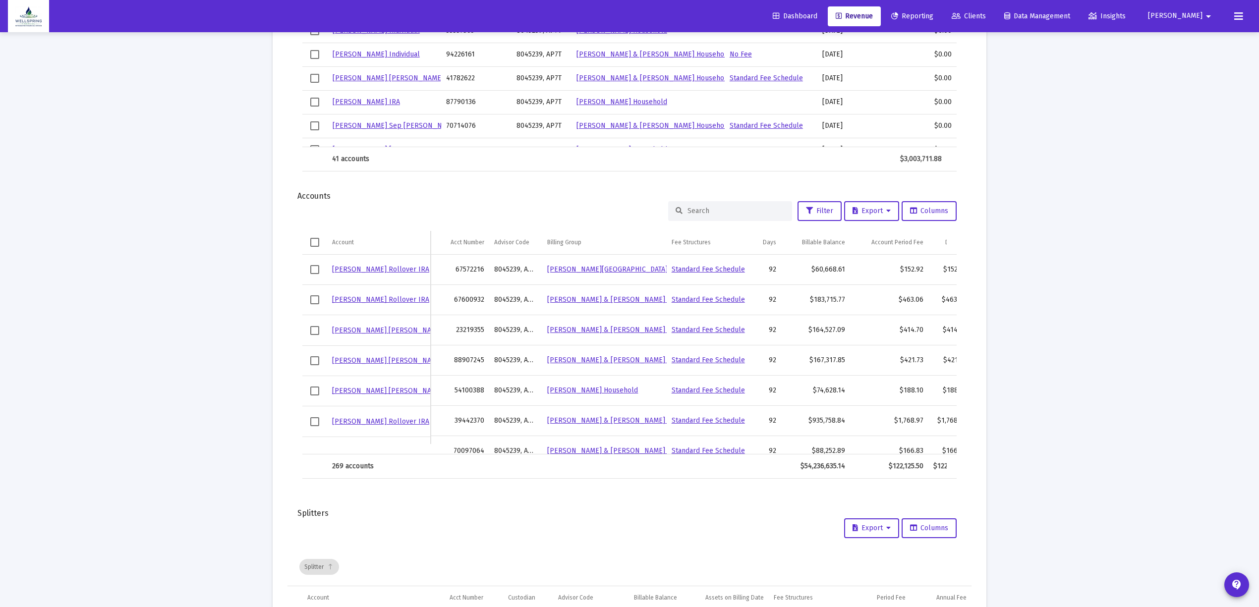
click at [715, 201] on div at bounding box center [730, 211] width 124 height 20
click at [718, 210] on input at bounding box center [735, 211] width 97 height 8
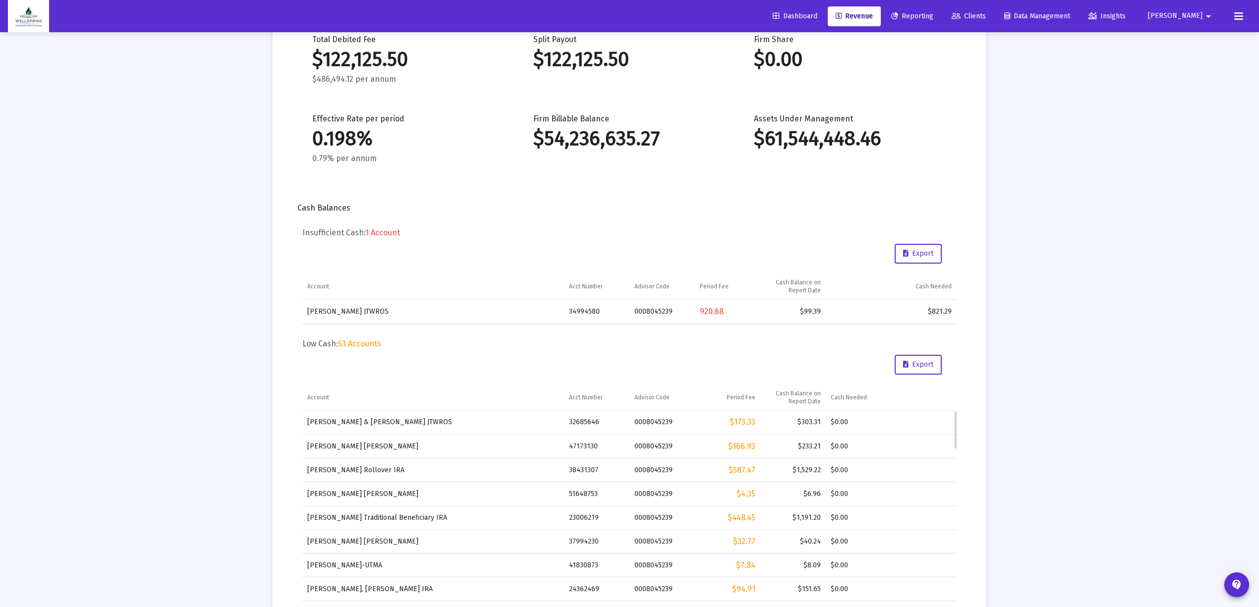
scroll to position [66, 0]
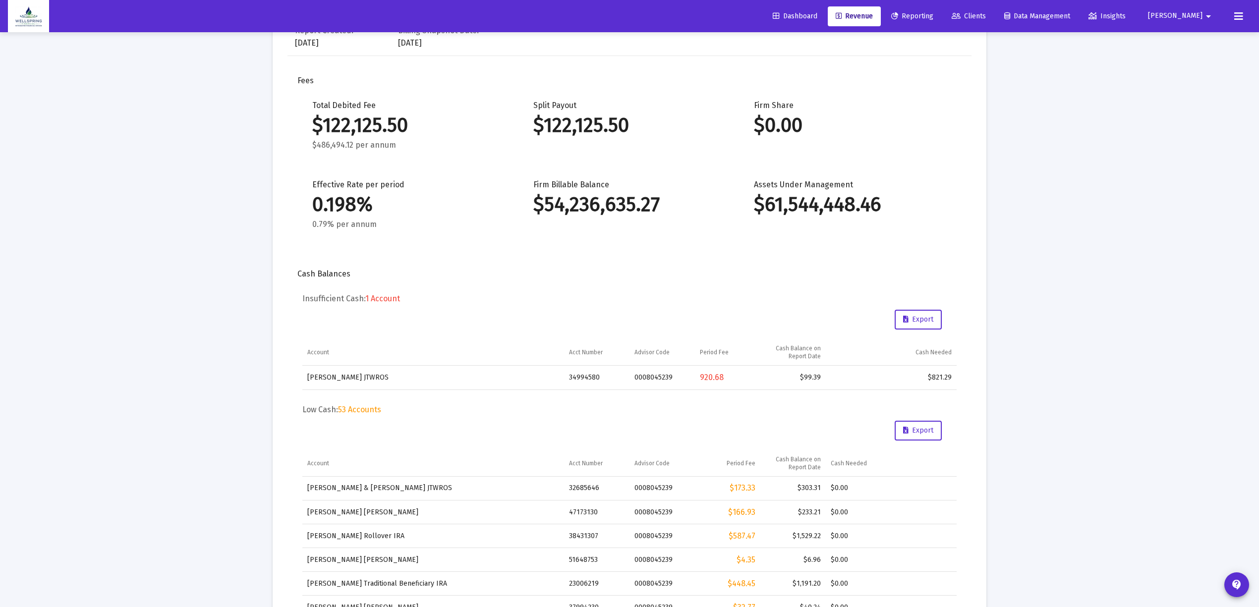
type input "[PERSON_NAME]"
click at [986, 17] on span "Clients" at bounding box center [969, 16] width 34 height 8
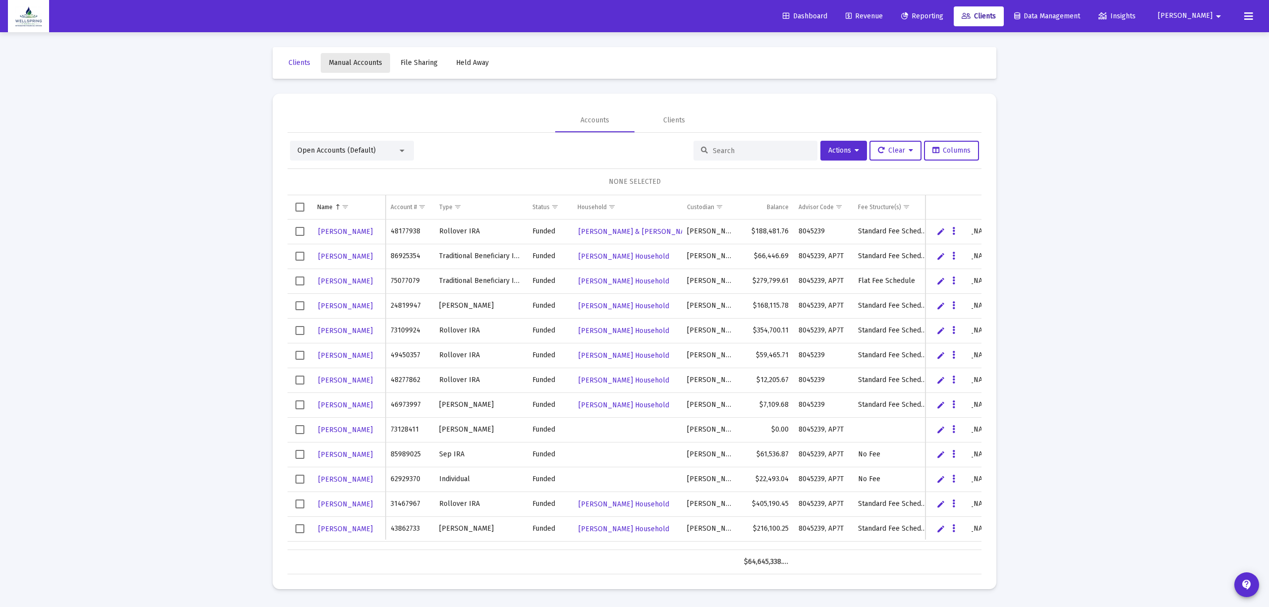
click at [354, 57] on link "Manual Accounts" at bounding box center [355, 63] width 69 height 20
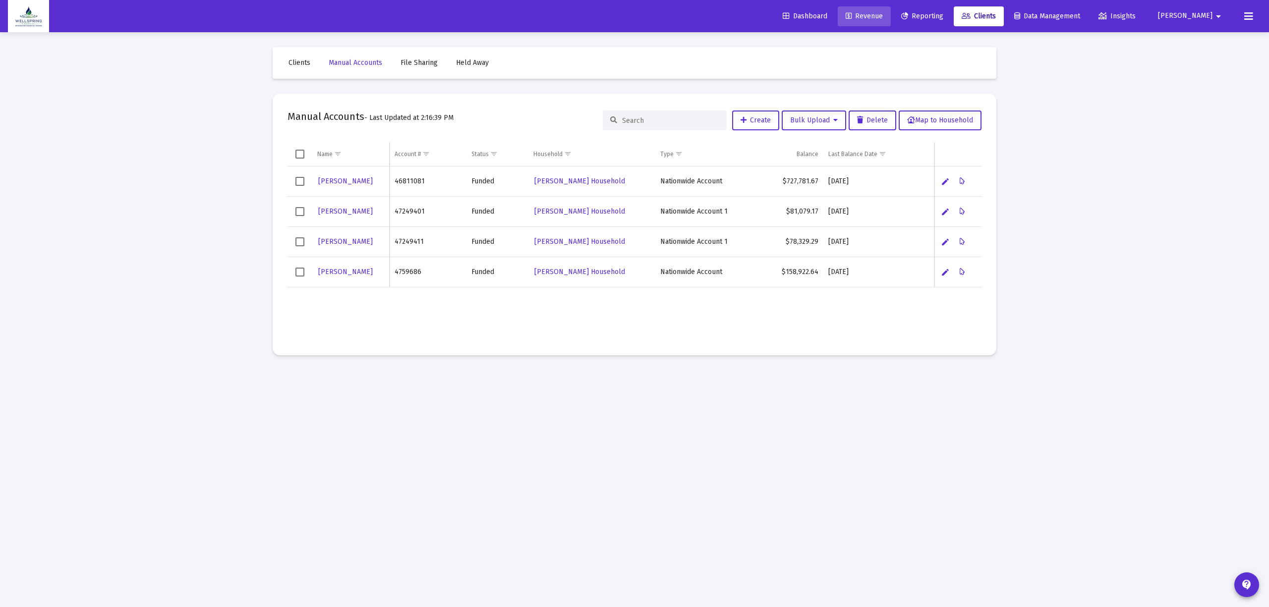
click at [883, 12] on span "Revenue" at bounding box center [864, 16] width 37 height 8
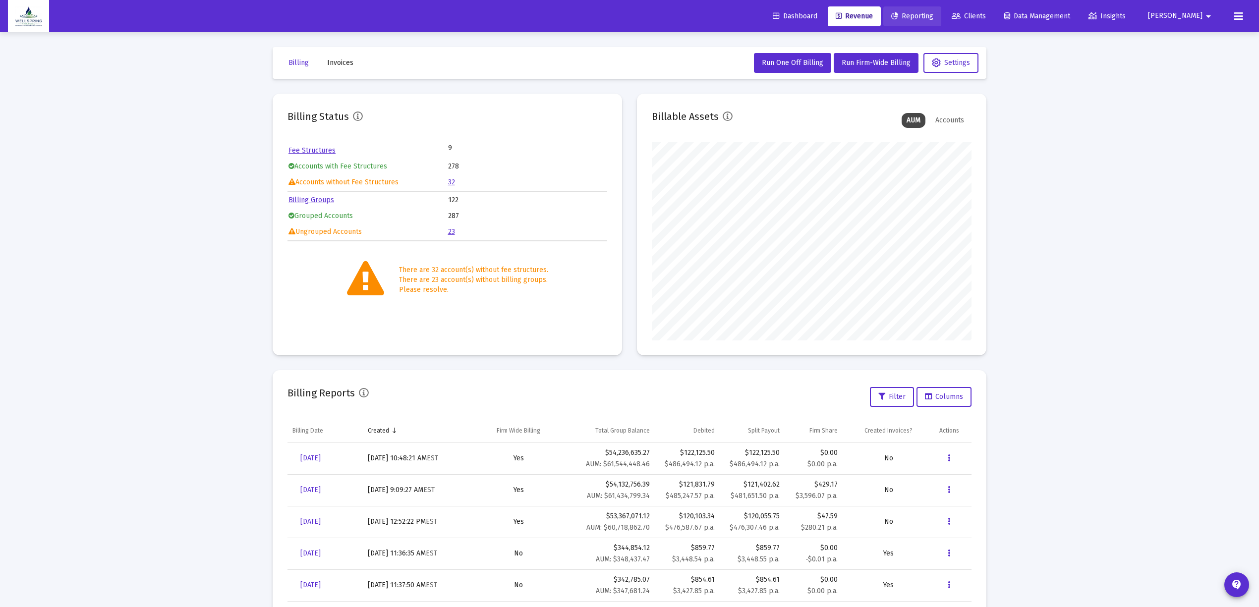
click at [941, 9] on link "Reporting" at bounding box center [912, 16] width 58 height 20
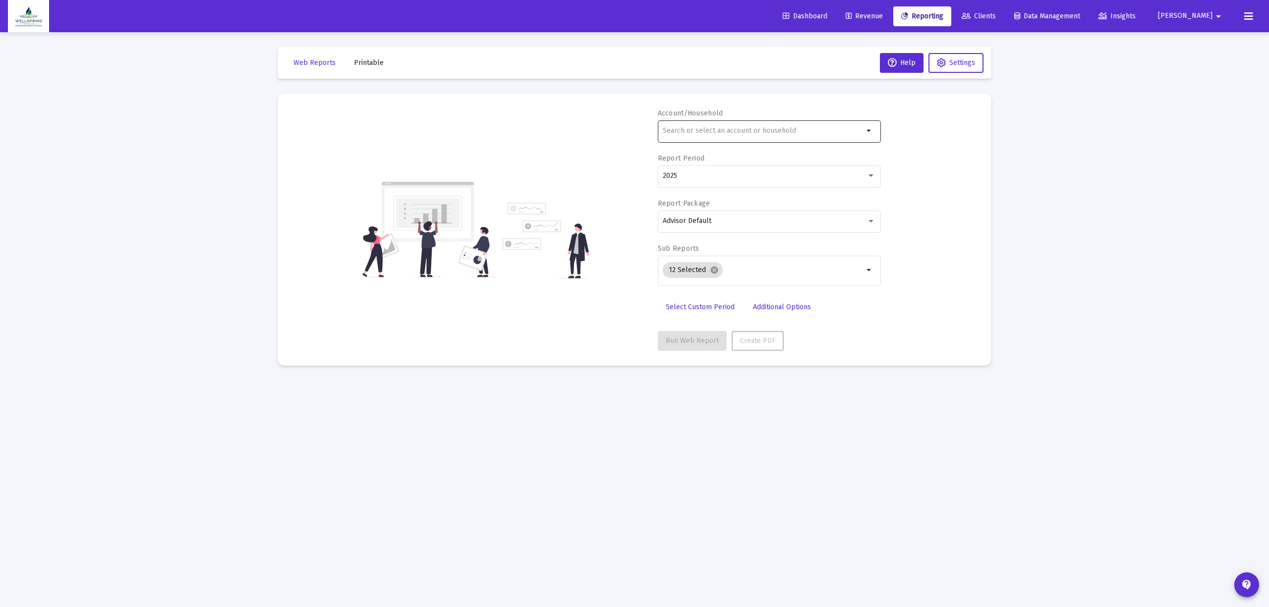
click at [749, 123] on div at bounding box center [763, 130] width 201 height 24
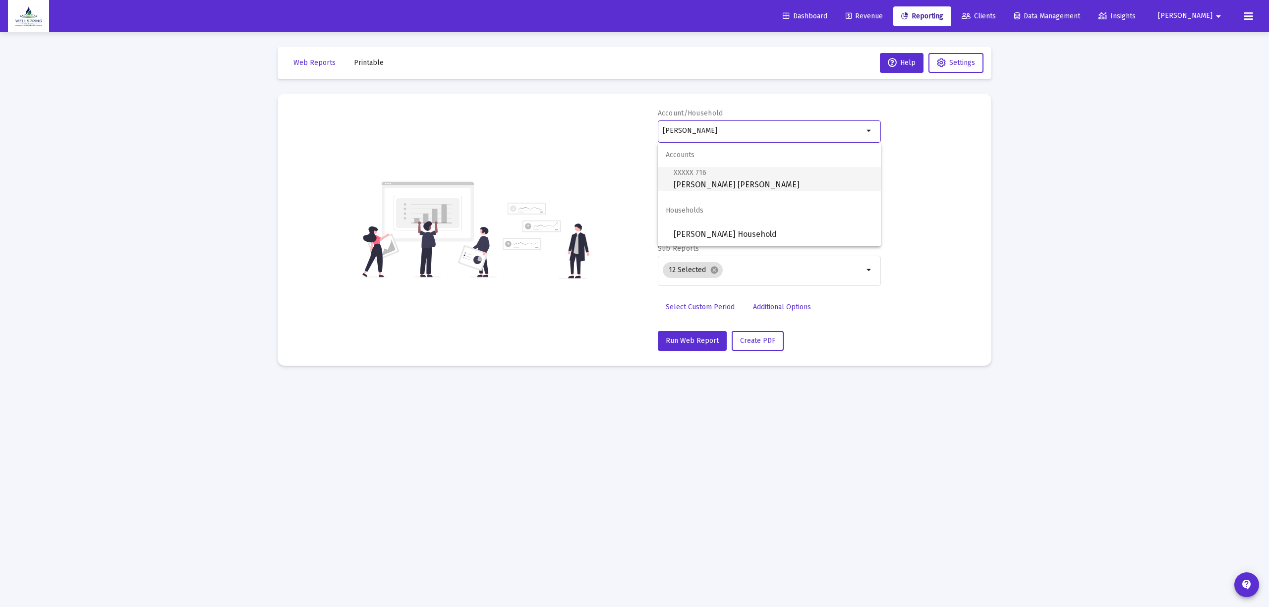
click at [703, 174] on span "XXXXX 716" at bounding box center [690, 173] width 33 height 8
type input "[PERSON_NAME] [PERSON_NAME]"
click at [694, 179] on div "2025" at bounding box center [765, 176] width 204 height 8
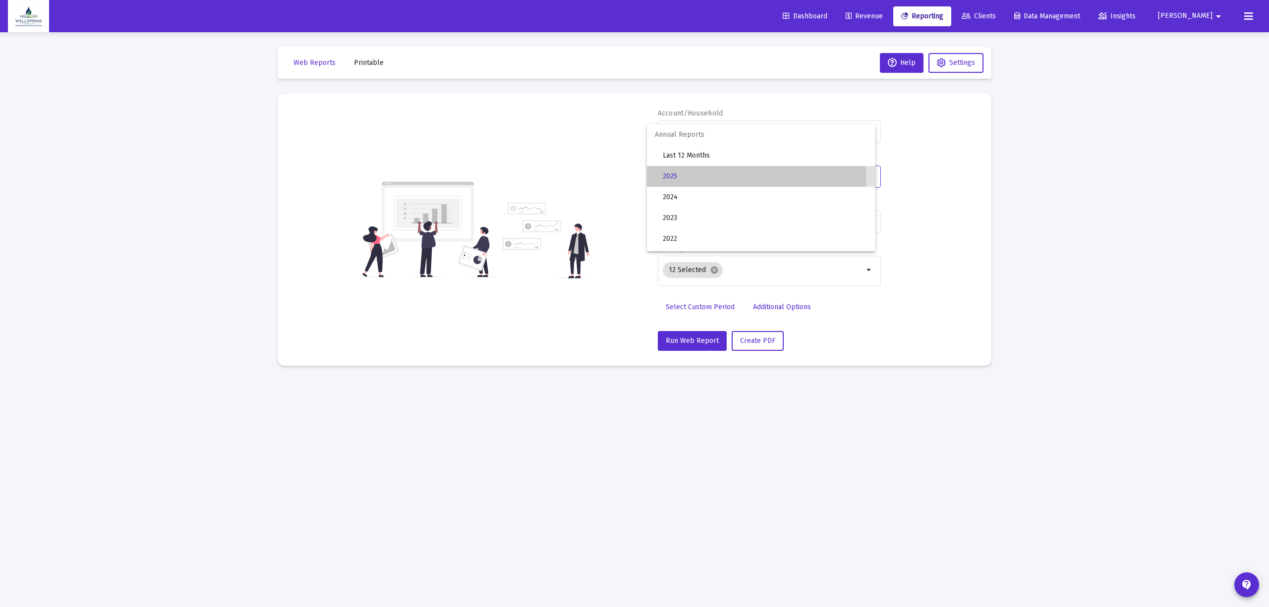
click at [694, 177] on span "2025" at bounding box center [765, 176] width 205 height 21
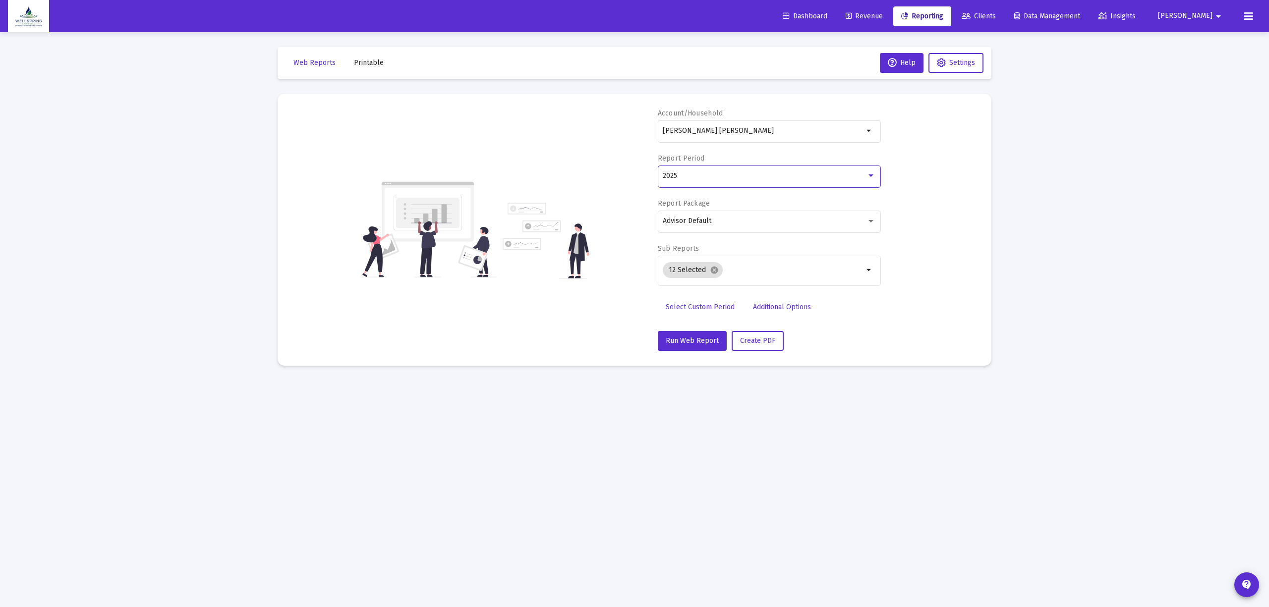
click at [680, 323] on div "Select Custom Period Additional Options" at bounding box center [769, 310] width 223 height 26
click at [678, 331] on div "Account/Household [PERSON_NAME] IRA arrow_drop_down Report Period 2025 Report P…" at bounding box center [769, 230] width 223 height 242
click at [668, 338] on span "Run Web Report" at bounding box center [692, 341] width 53 height 8
select select "View all"
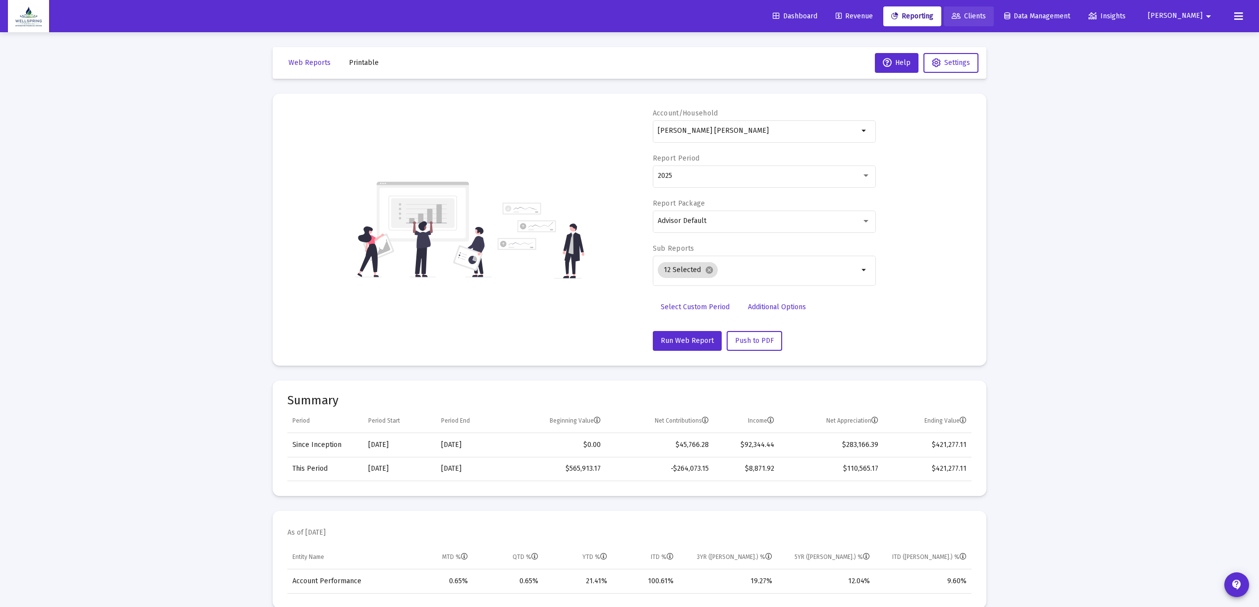
click at [990, 7] on link "Clients" at bounding box center [969, 16] width 50 height 20
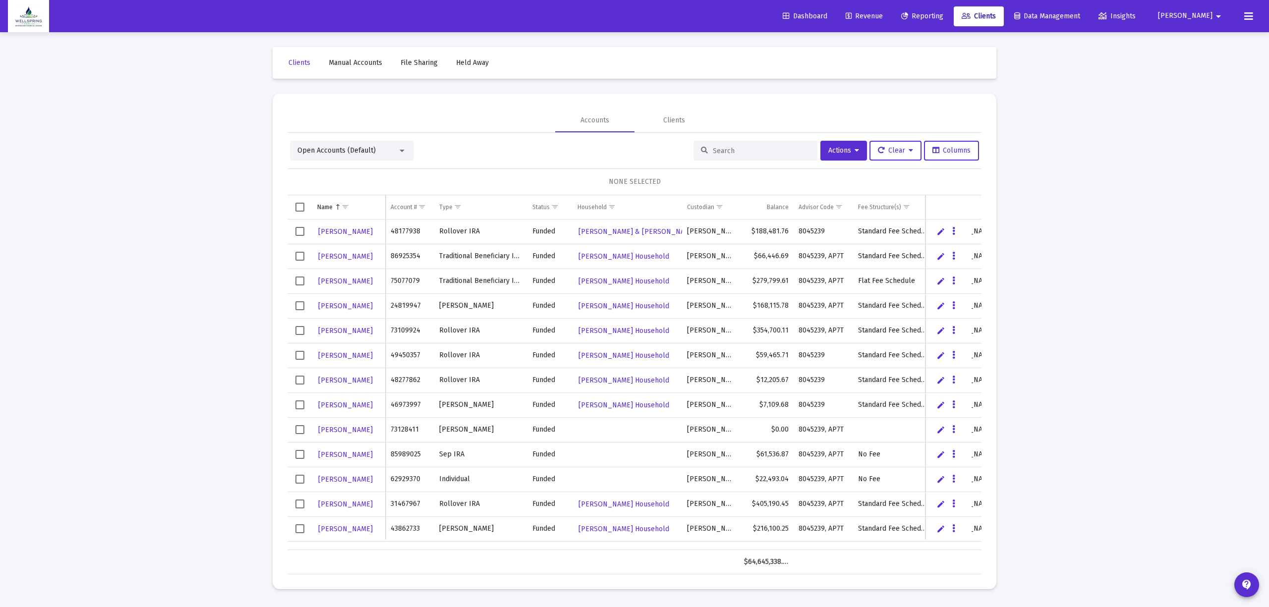
click at [769, 148] on input at bounding box center [761, 151] width 97 height 8
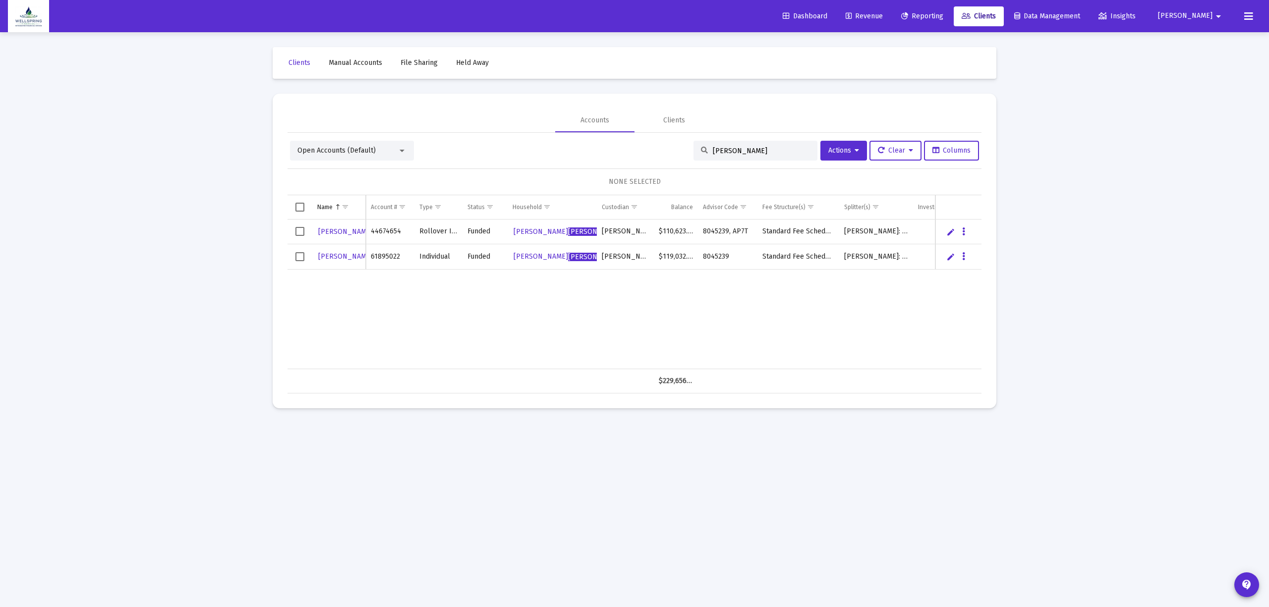
type input "[PERSON_NAME]"
click at [302, 261] on span "Select row" at bounding box center [299, 256] width 9 height 9
click at [833, 151] on span "Actions" at bounding box center [843, 150] width 31 height 8
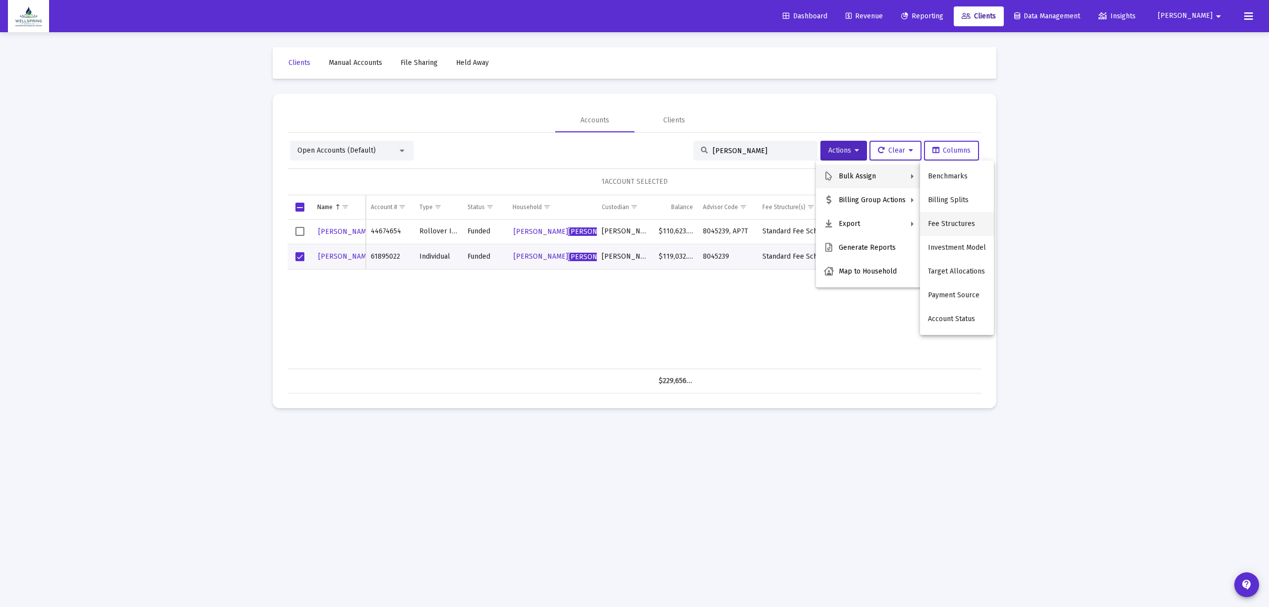
click at [958, 228] on button "Fee Structures" at bounding box center [957, 224] width 74 height 24
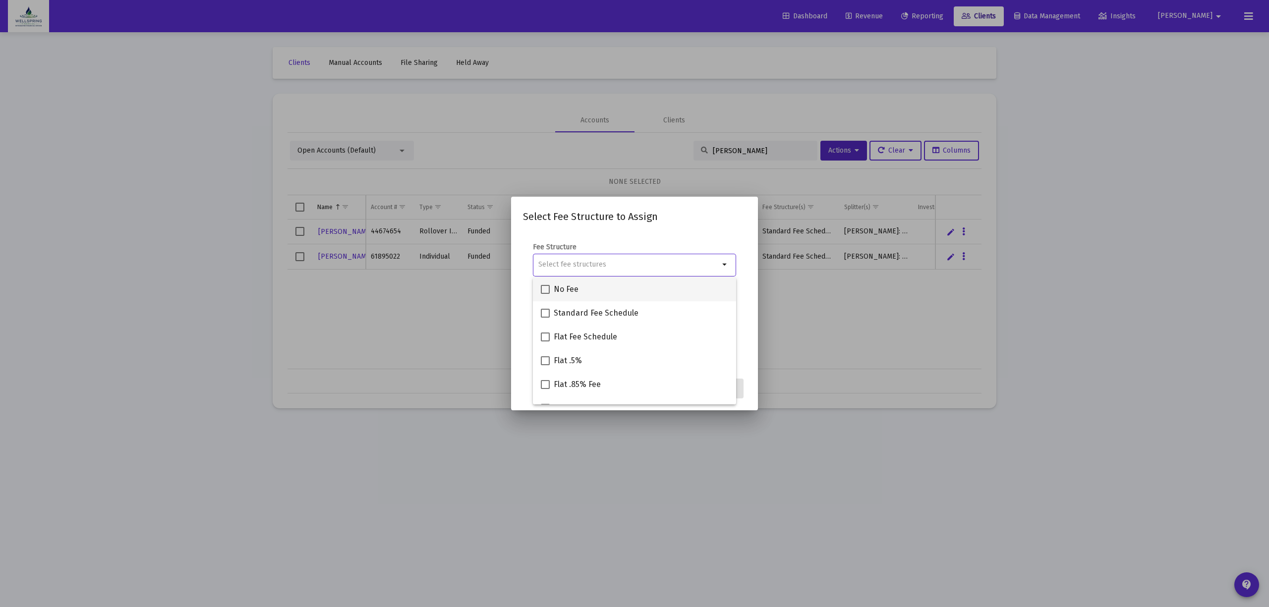
click at [579, 293] on div "No Fee" at bounding box center [634, 290] width 187 height 24
checkbox input "true"
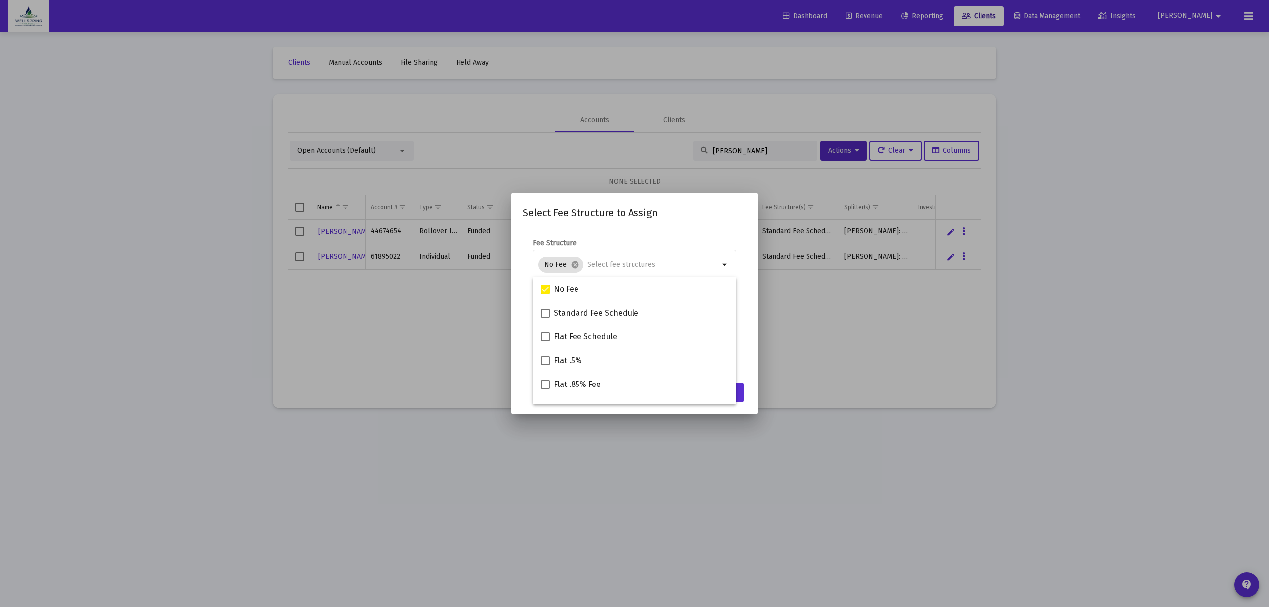
click at [710, 222] on div "Select Fee Structure to Assign Fee Structure No Fee cancel arrow_drop_down Note…" at bounding box center [634, 304] width 223 height 198
click at [715, 399] on button "Assign" at bounding box center [725, 393] width 36 height 20
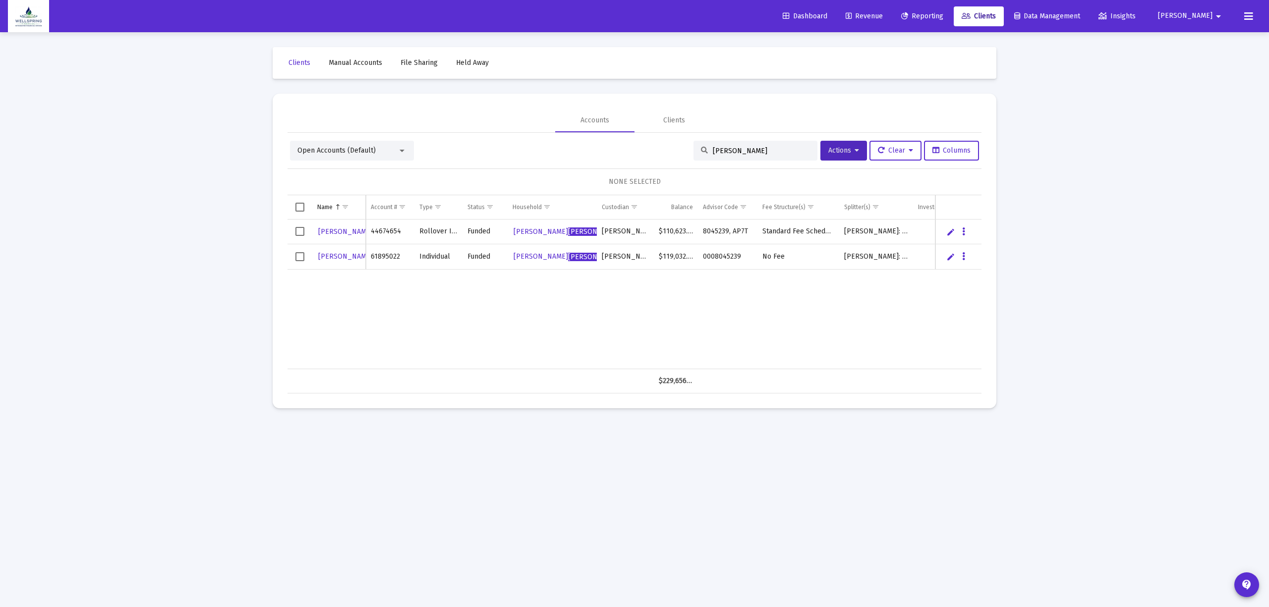
click at [365, 68] on link "Manual Accounts" at bounding box center [355, 63] width 69 height 20
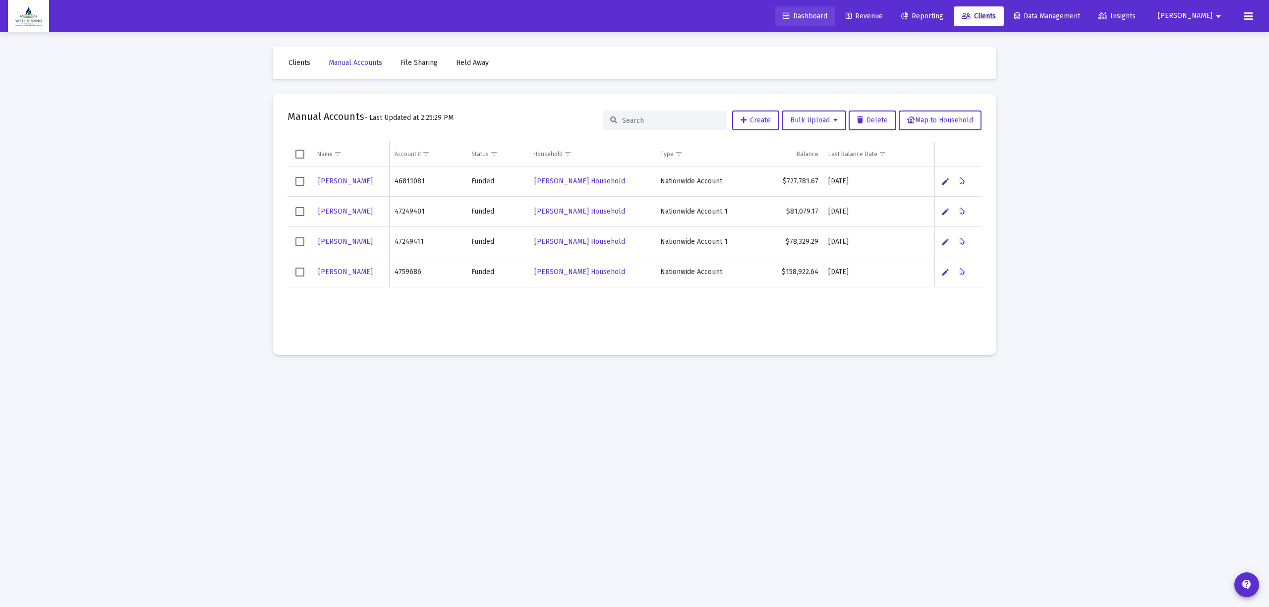
click at [821, 16] on span "Dashboard" at bounding box center [805, 16] width 45 height 8
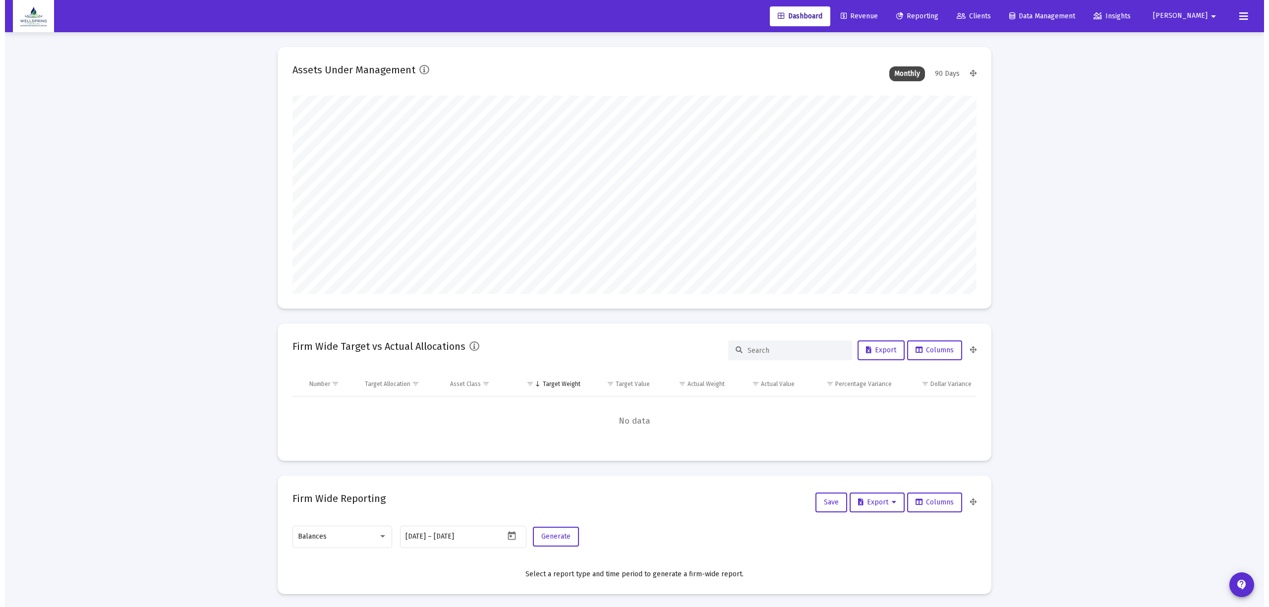
scroll to position [198, 369]
click at [873, 14] on span "Revenue" at bounding box center [854, 16] width 37 height 8
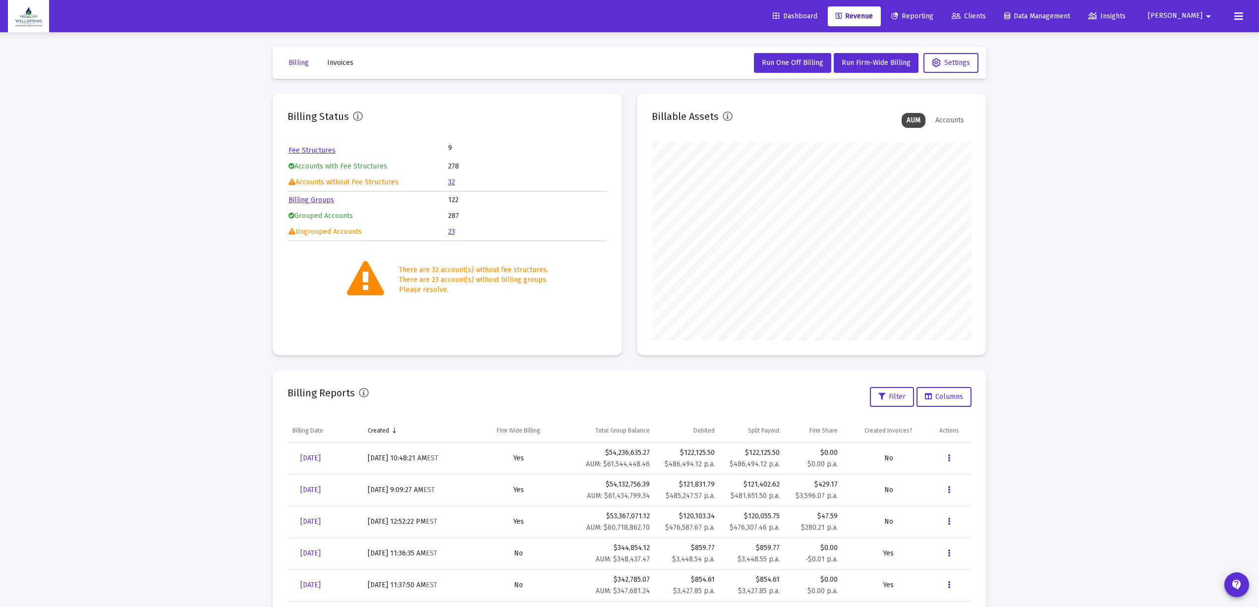
click at [972, 11] on link "Clients" at bounding box center [969, 16] width 50 height 20
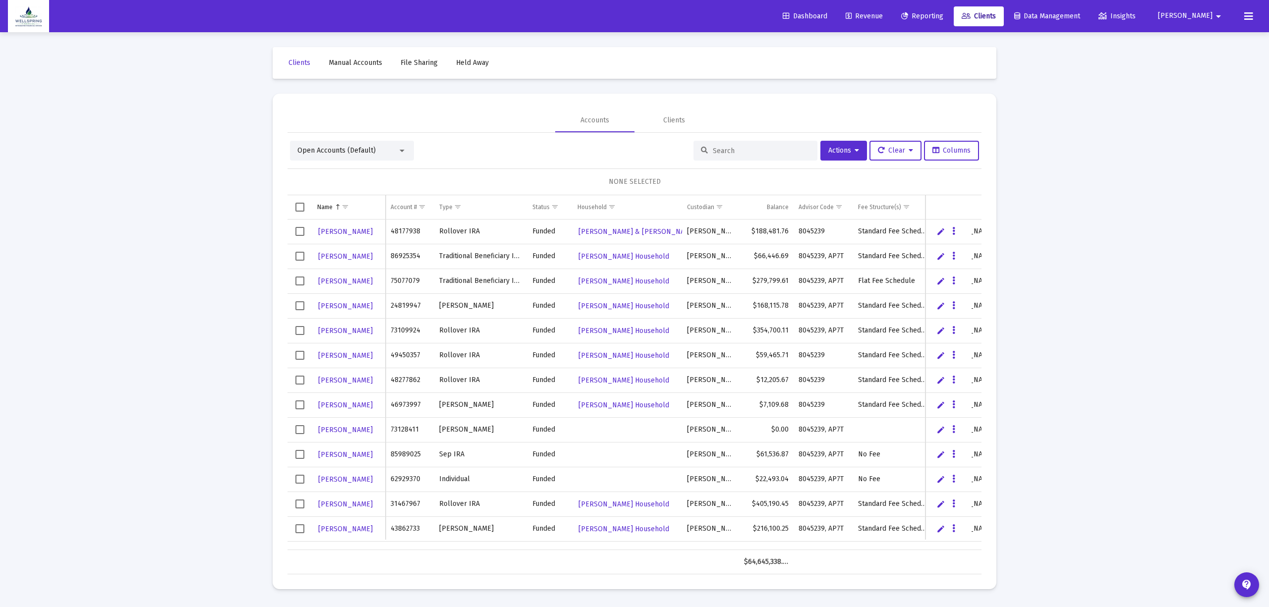
click at [937, 12] on span "Reporting" at bounding box center [922, 16] width 42 height 8
select select "View all"
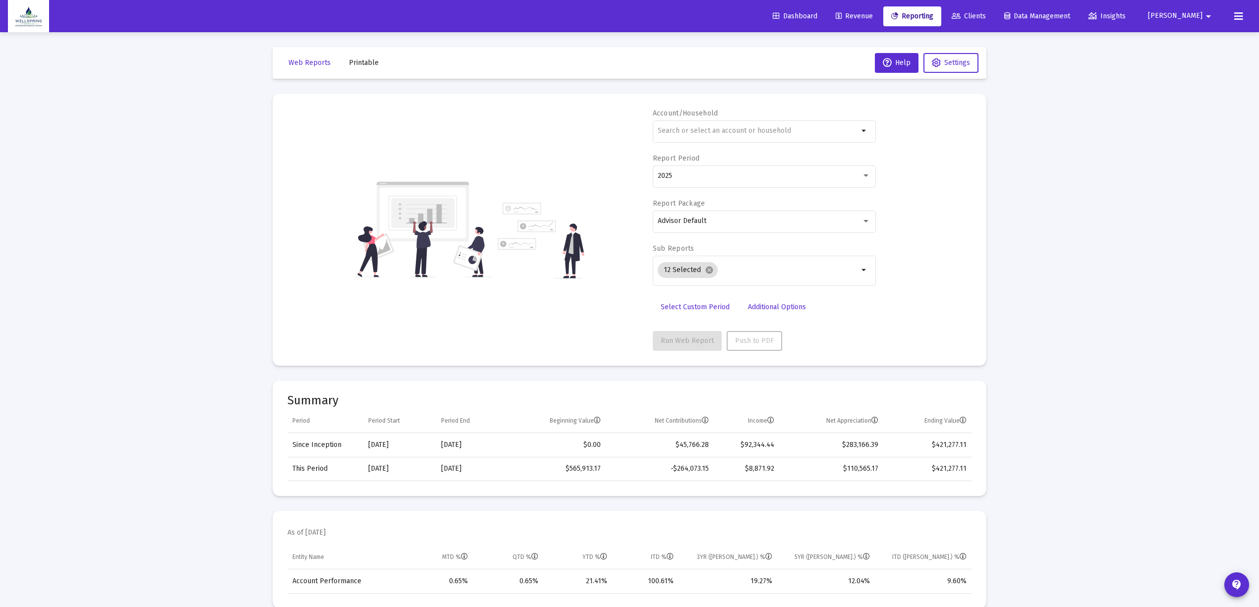
click at [693, 130] on input "text" at bounding box center [758, 131] width 201 height 8
type input "[PERSON_NAME] [PERSON_NAME]"
click at [758, 181] on div "2025" at bounding box center [764, 176] width 213 height 24
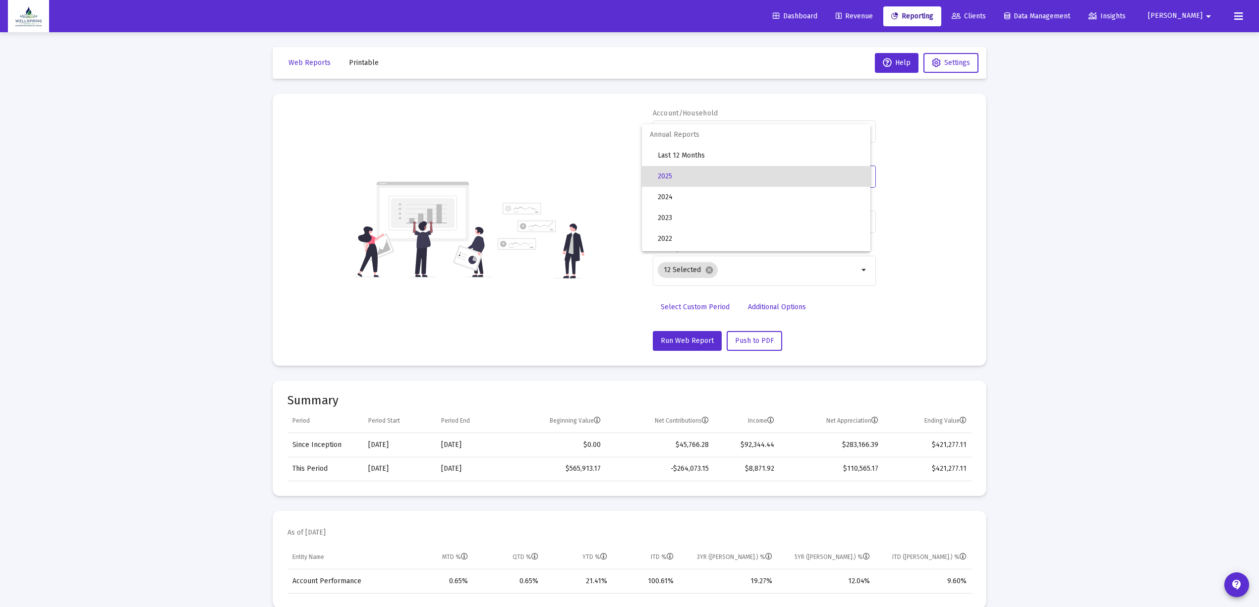
click at [758, 181] on span "2025" at bounding box center [760, 176] width 205 height 21
click at [770, 165] on div "2025" at bounding box center [764, 176] width 213 height 24
click at [713, 226] on span "[DATE]" at bounding box center [760, 231] width 205 height 21
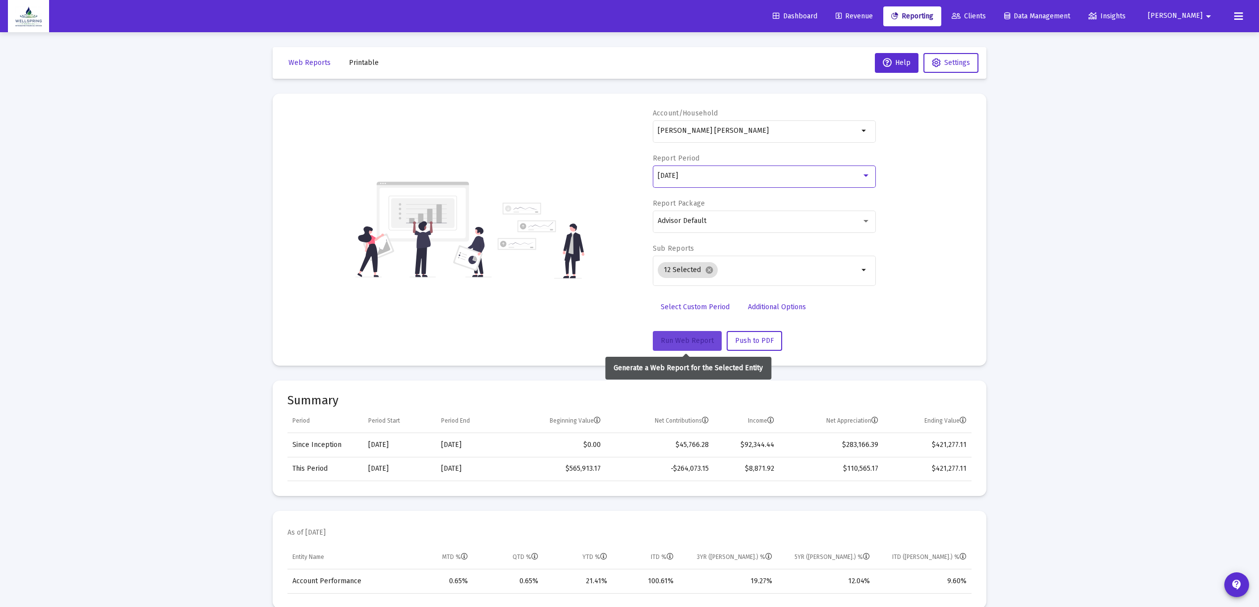
click at [655, 340] on button "Run Web Report" at bounding box center [687, 341] width 69 height 20
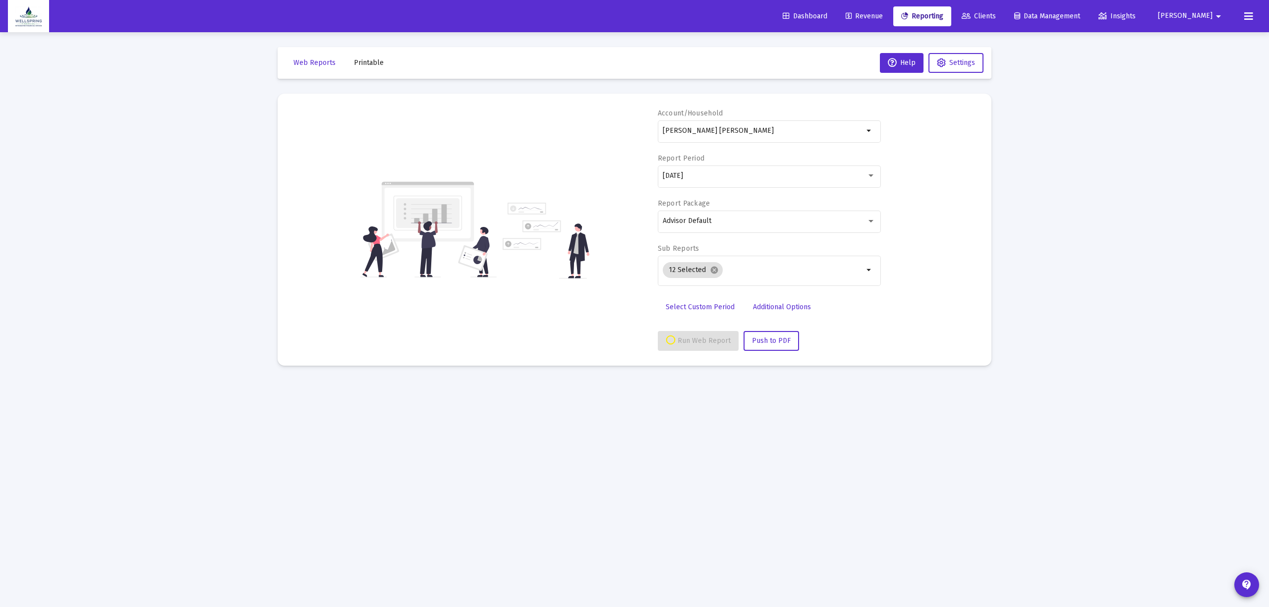
select select "View 1 month"
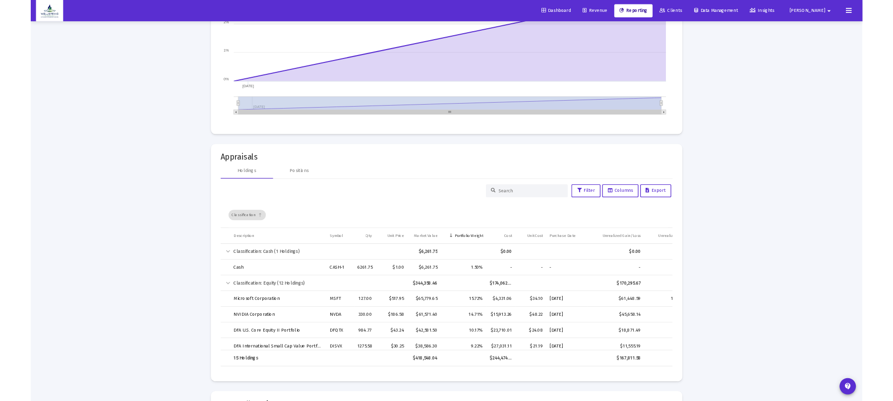
scroll to position [1190, 0]
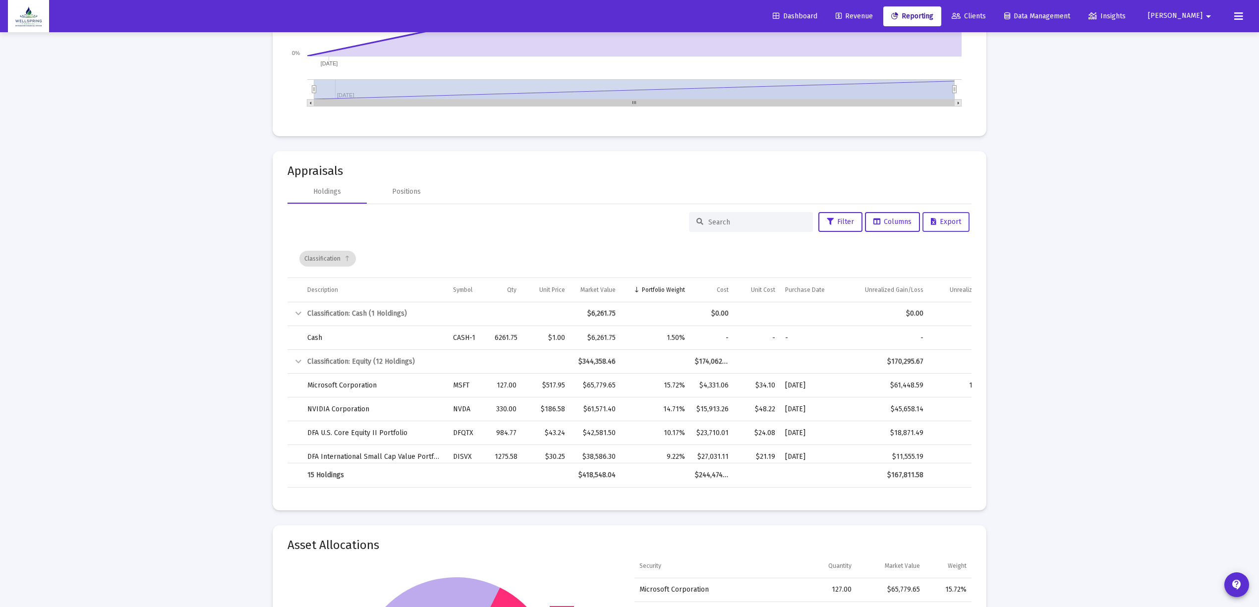
click at [945, 212] on div "Filter Columns Export Classification Description Symbol Qty Unit Price Market V…" at bounding box center [629, 349] width 684 height 291
click at [942, 215] on button "Export" at bounding box center [945, 222] width 47 height 20
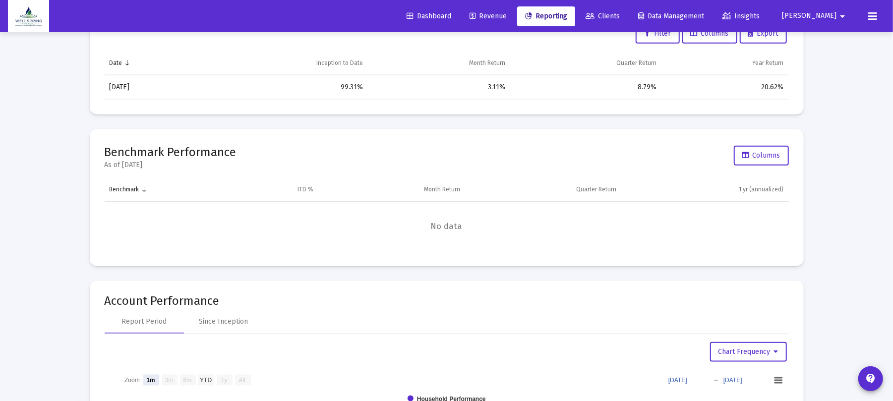
scroll to position [198, 0]
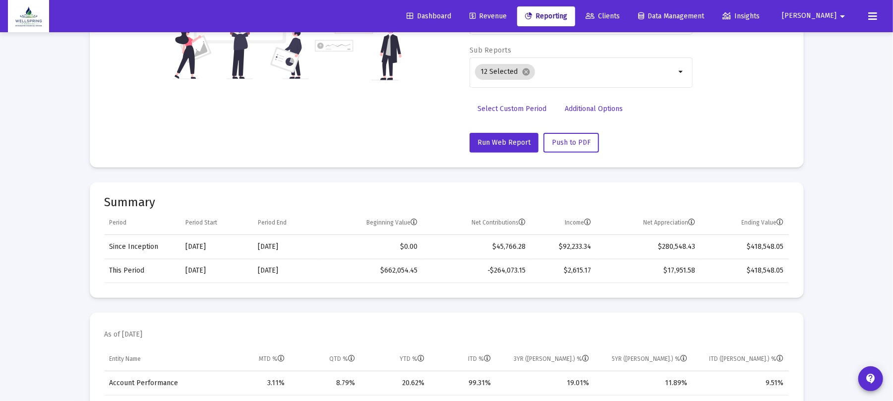
click at [507, 18] on span "Revenue" at bounding box center [487, 16] width 37 height 8
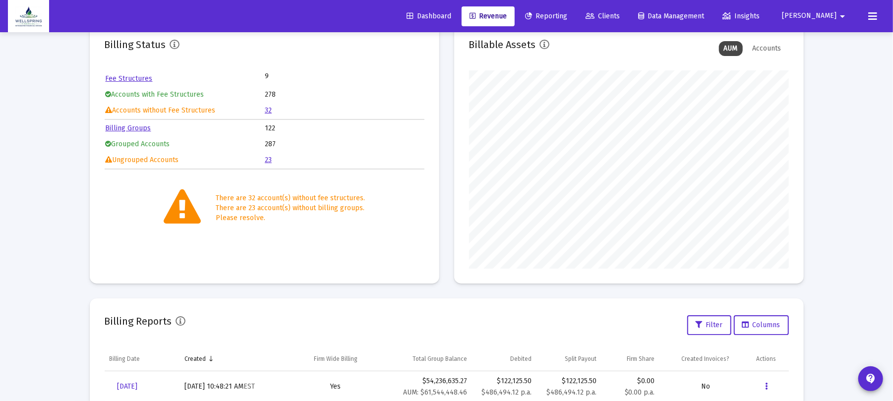
scroll to position [259, 0]
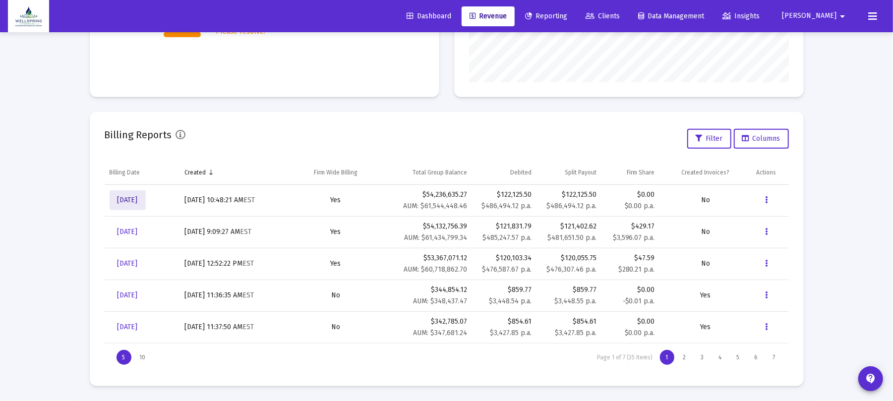
click at [138, 199] on span "[DATE]" at bounding box center [127, 200] width 20 height 8
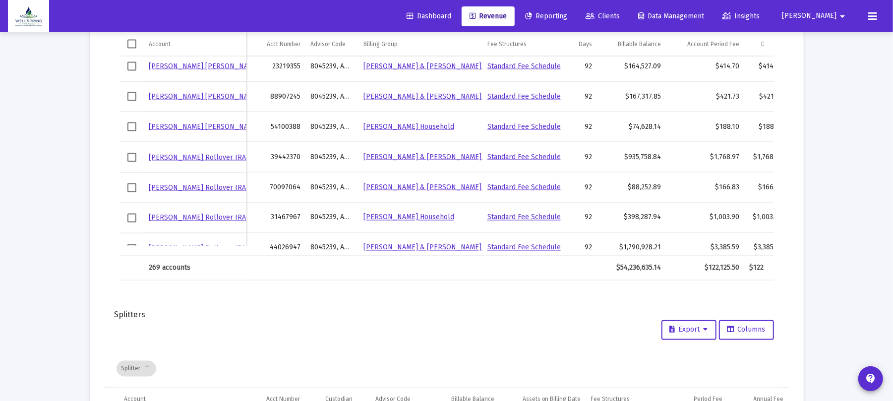
scroll to position [1454, 0]
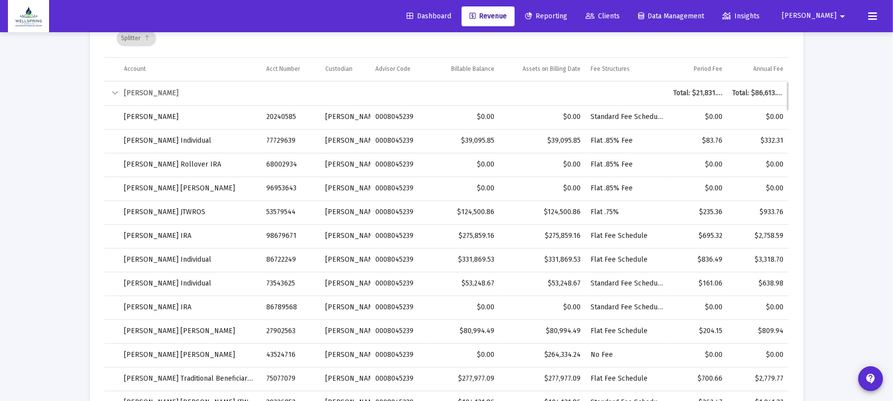
click at [115, 86] on td "Collapse" at bounding box center [112, 93] width 15 height 24
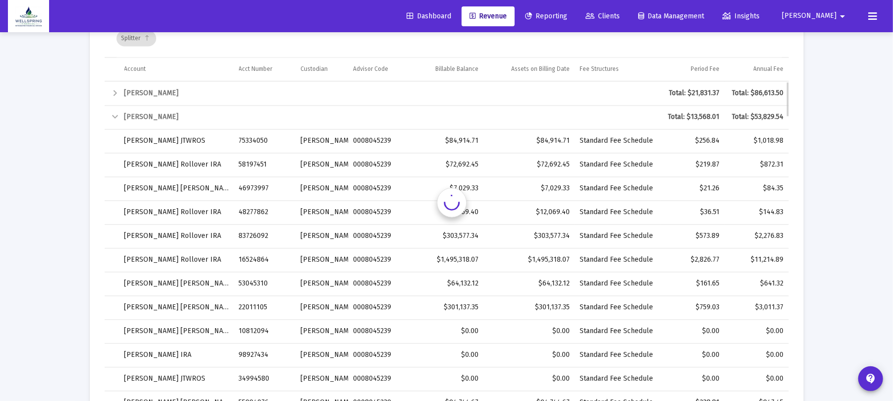
click at [114, 96] on div "Expand" at bounding box center [116, 93] width 12 height 12
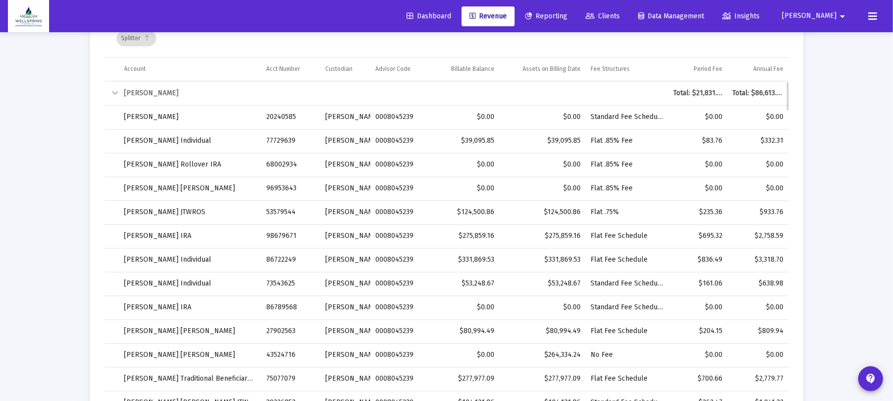
click at [114, 96] on div "Collapse" at bounding box center [116, 93] width 12 height 12
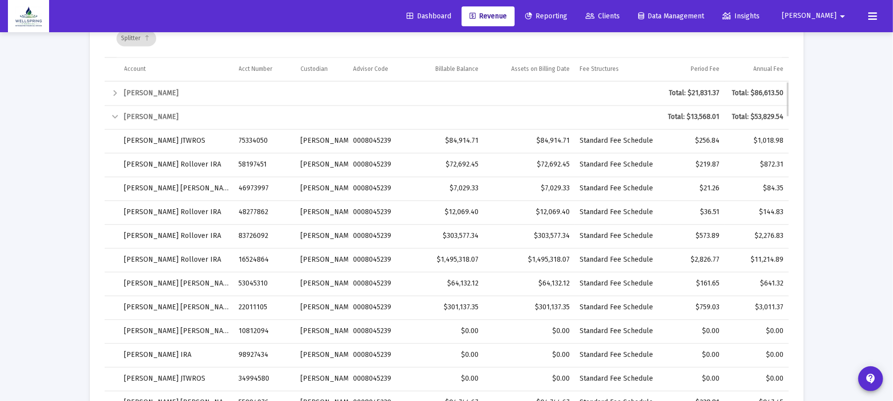
click at [110, 111] on div "Collapse" at bounding box center [116, 117] width 12 height 12
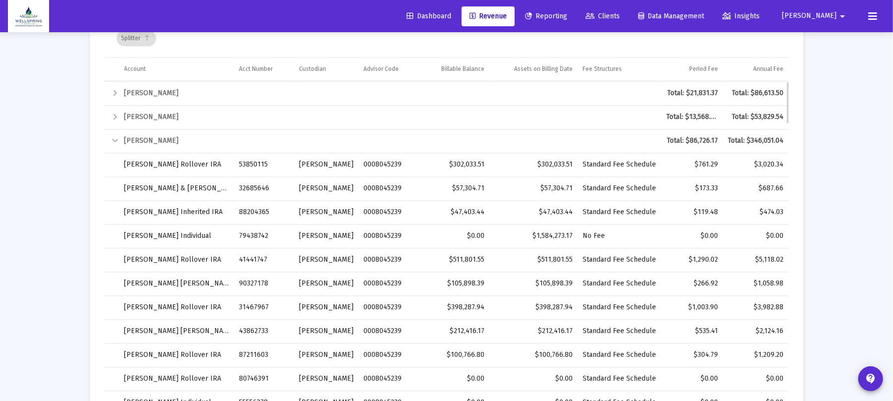
click at [115, 148] on td "Collapse" at bounding box center [112, 141] width 15 height 24
